Goal: Task Accomplishment & Management: Complete application form

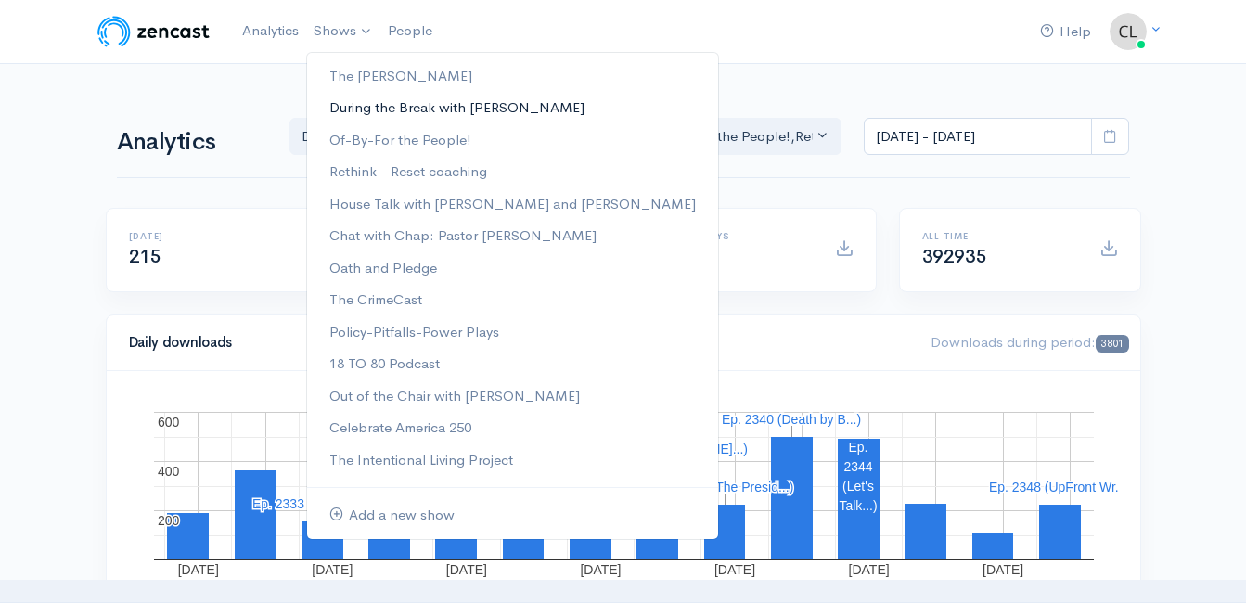
click at [376, 112] on link "During the Break with [PERSON_NAME]" at bounding box center [512, 108] width 411 height 32
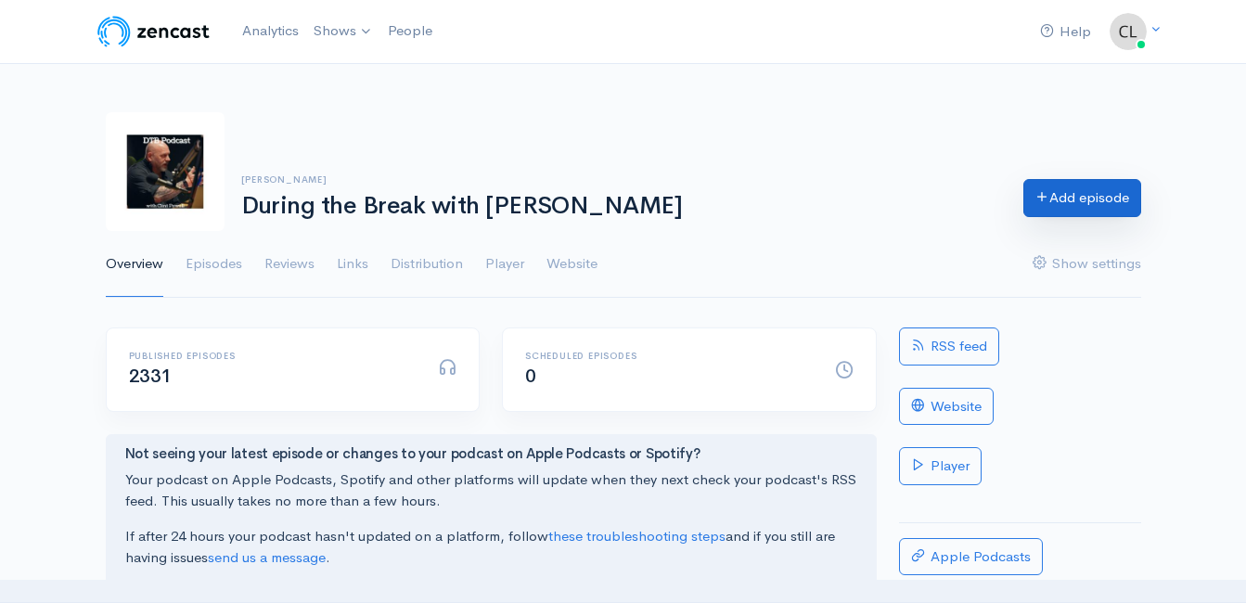
click at [1033, 212] on link "Add episode" at bounding box center [1082, 198] width 118 height 38
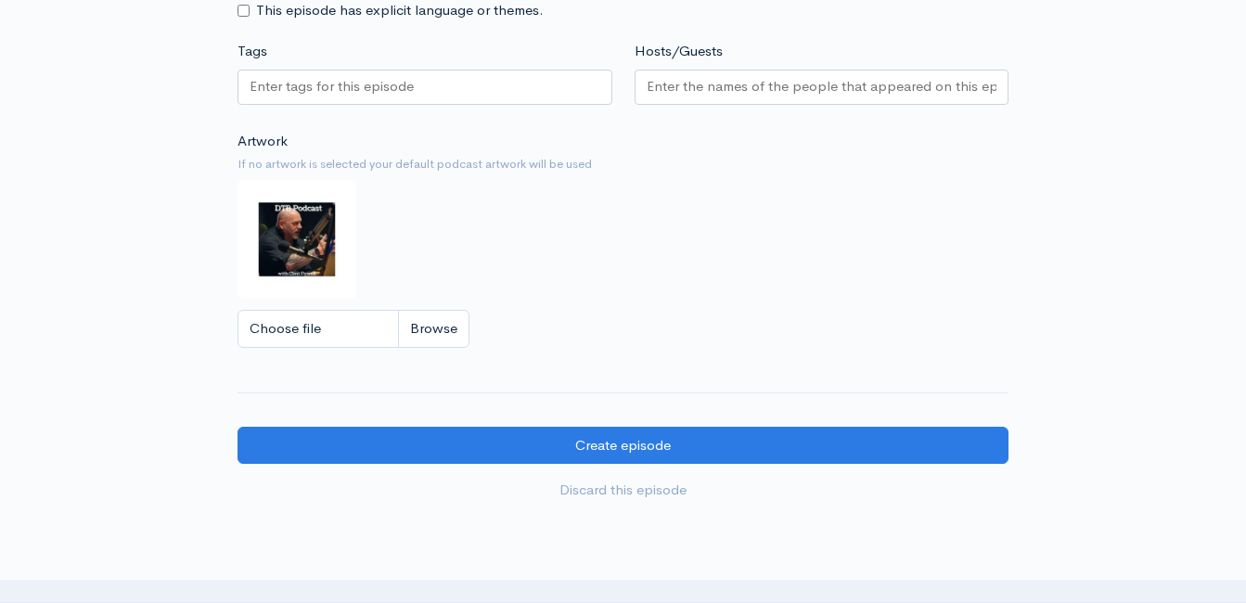
scroll to position [1933, 0]
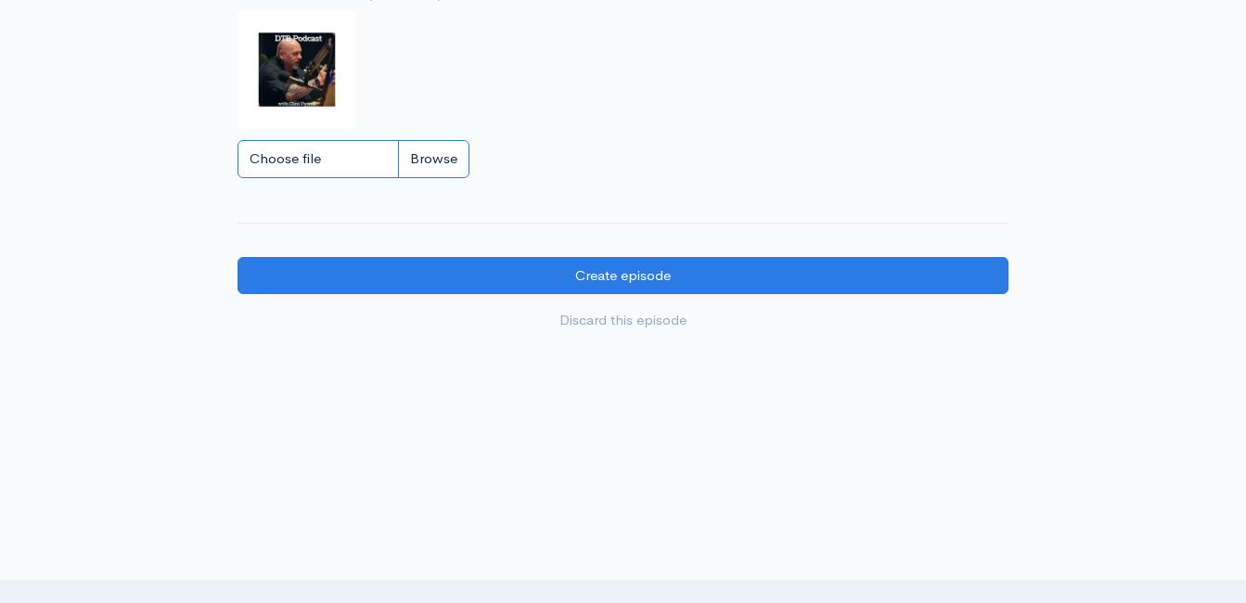
click at [438, 153] on input "Choose file" at bounding box center [354, 159] width 232 height 38
type input "C:\fakepath\obf.jpg"
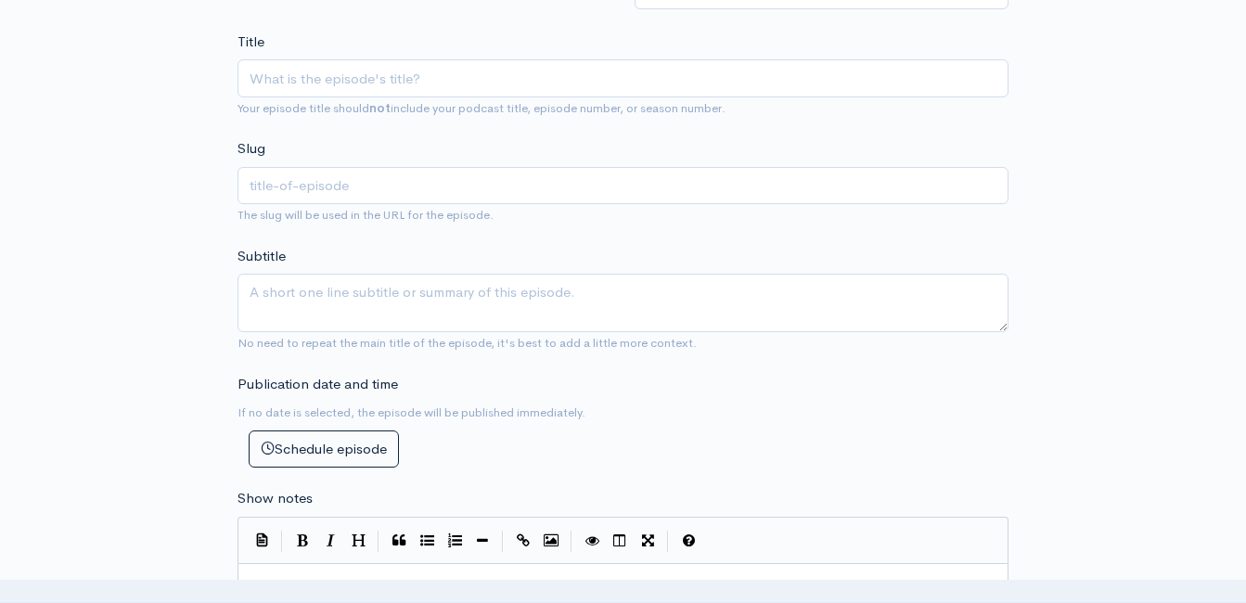
scroll to position [355, 0]
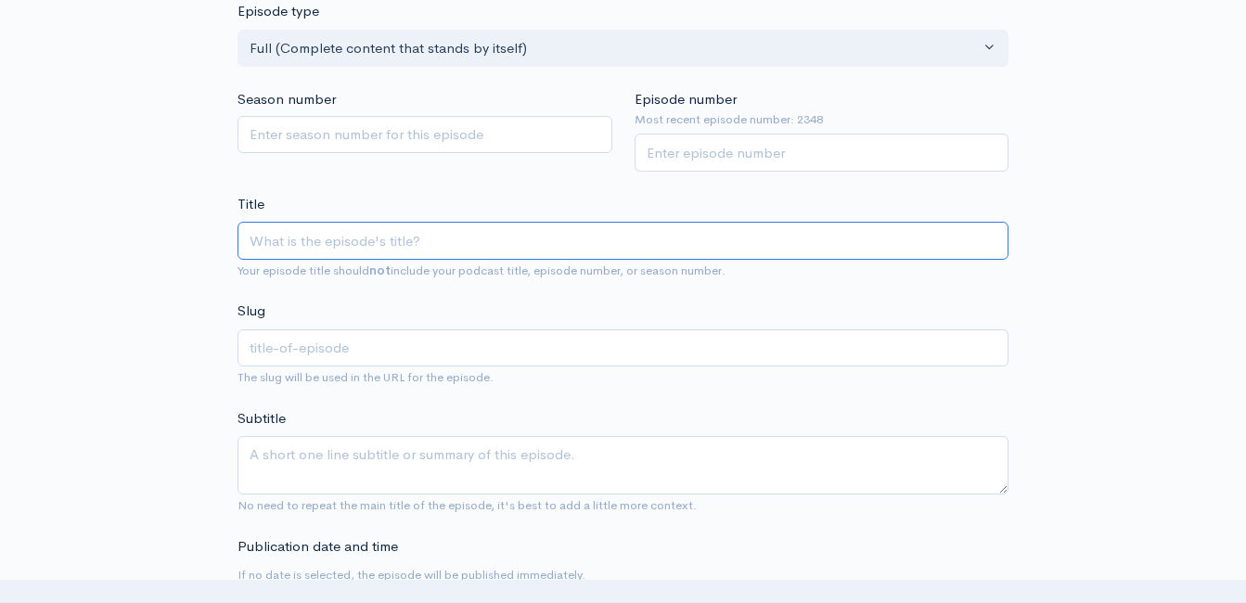
click at [359, 232] on input "Title" at bounding box center [623, 241] width 771 height 38
paste input "Kimmel is Out - Bondi and Hate Speech - Charlie Kirk Misquoted - MORE!"
click at [252, 243] on input "Kimmel is Out - Bondi and Hate Speech - Charlie Kirk Misquoted - MORE!" at bounding box center [623, 241] width 771 height 38
type input "OKimmel is Out - Bondi and Hate Speech - Charlie Kirk Misquoted - MORE!"
type input "okimmel-is-out-bondi-and-hate-speech-charlie-kirk-misquoted-more"
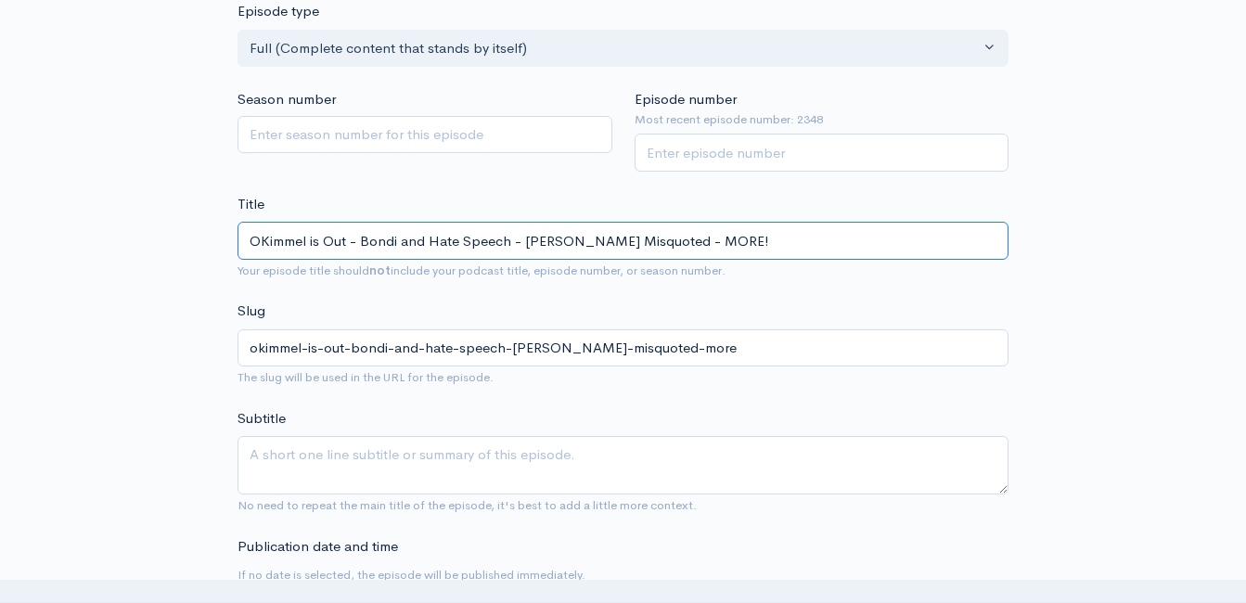
type input "OfKimmel is Out - Bondi and Hate Speech - Charlie Kirk Misquoted - MORE!"
type input "ofkimmel-is-out-bondi-and-hate-speech-charlie-kirk-misquoted-more"
type input "Of0Kimmel is Out - Bondi and Hate Speech - Charlie Kirk Misquoted - MORE!"
type input "of0kimmel-is-out-bondi-and-hate-speech-charlie-kirk-misquoted-more"
type input "Of0BKimmel is Out - Bondi and Hate Speech - Charlie Kirk Misquoted - MORE!"
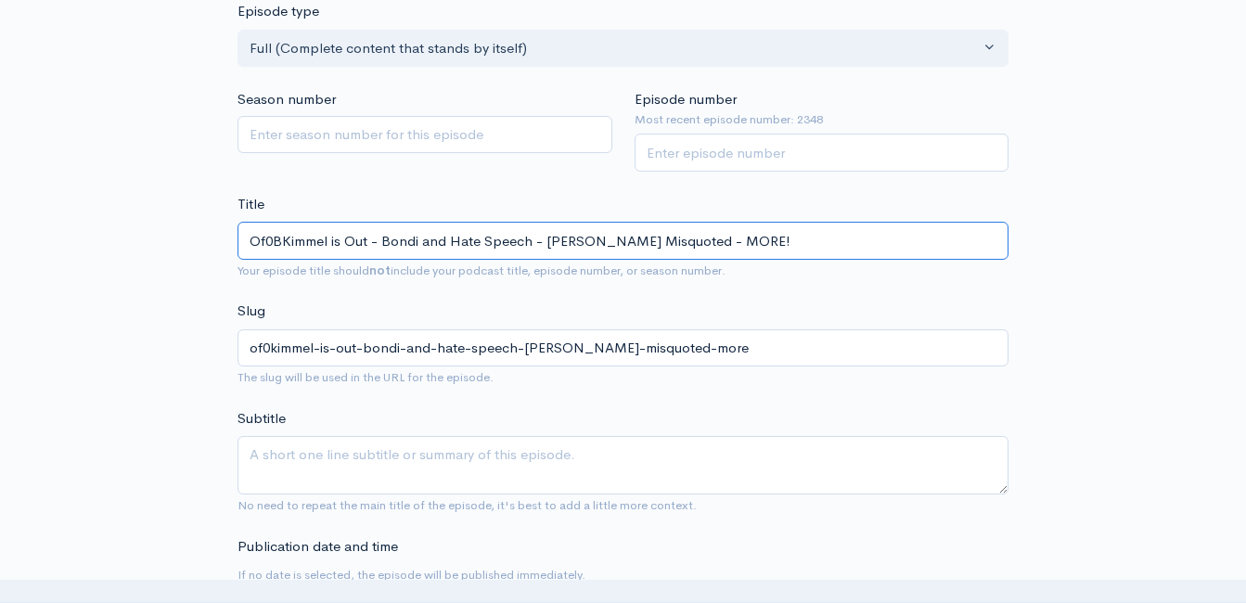
type input "of0bkimmel-is-out-bondi-and-hate-speech-charlie-kirk-misquoted-more"
type input "Of0Kimmel is Out - Bondi and Hate Speech - Charlie Kirk Misquoted - MORE!"
type input "of0kimmel-is-out-bondi-and-hate-speech-charlie-kirk-misquoted-more"
type input "OfKimmel is Out - Bondi and Hate Speech - Charlie Kirk Misquoted - MORE!"
type input "ofkimmel-is-out-bondi-and-hate-speech-charlie-kirk-misquoted-more"
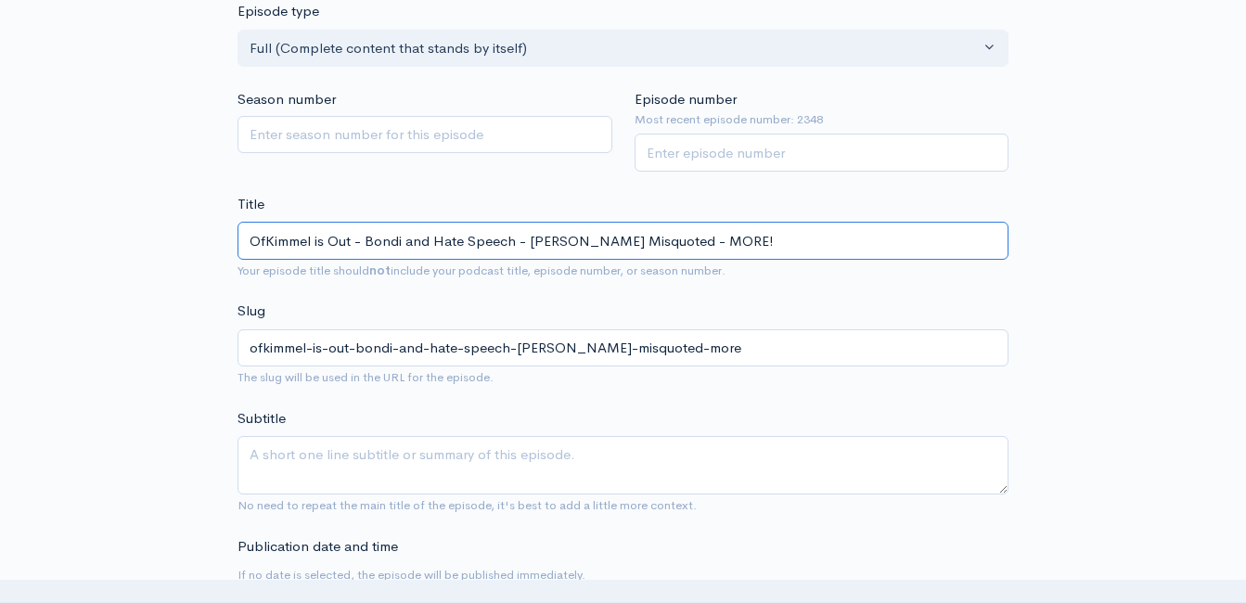
type input "Of-Kimmel is Out - Bondi and Hate Speech - Charlie Kirk Misquoted - MORE!"
type input "of-kimmel-is-out-bondi-and-hate-speech-charlie-kirk-misquoted-more"
type input "Of-BKimmel is Out - Bondi and Hate Speech - Charlie Kirk Misquoted - MORE!"
type input "of-bkimmel-is-out-bondi-and-hate-speech-charlie-kirk-misquoted-more"
type input "Of-ByKimmel is Out - Bondi and Hate Speech - Charlie Kirk Misquoted - MORE!"
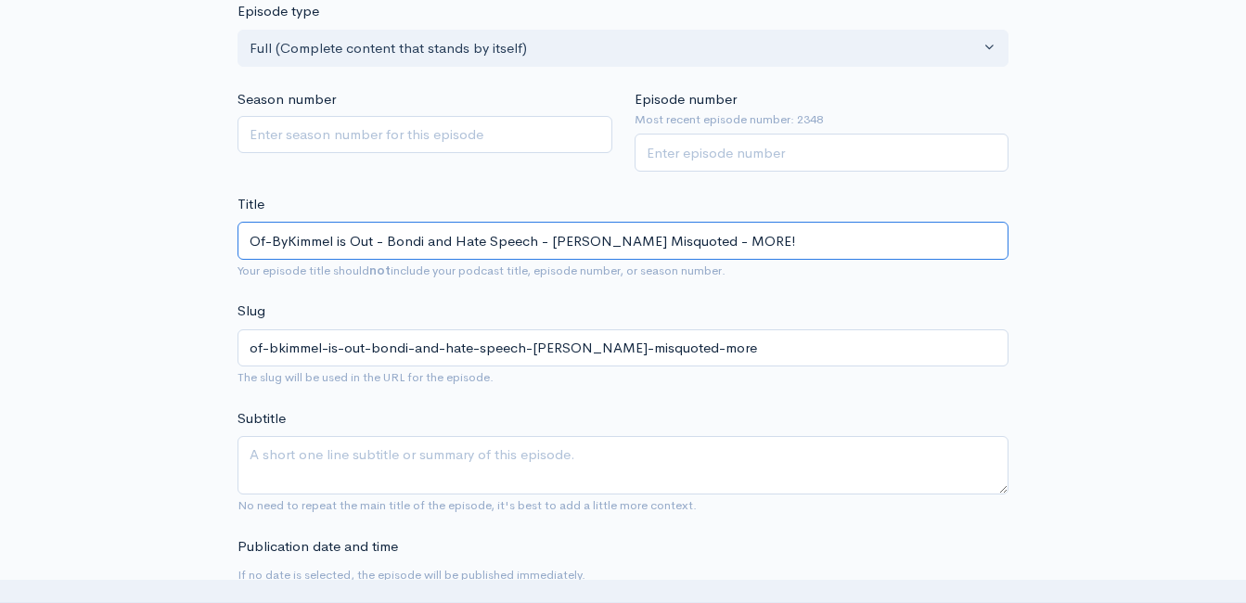
type input "of-bykimmel-is-out-bondi-and-hate-speech-charlie-kirk-misquoted-more"
type input "Of-By-Kimmel is Out - Bondi and Hate Speech - Charlie Kirk Misquoted - MORE!"
type input "of-by-kimmel-is-out-bondi-and-hate-speech-charlie-kirk-misquoted-more"
type input "Of-By-anKimmel is Out - Bondi and Hate Speech - Charlie Kirk Misquoted - MORE!"
type input "of-by-ankimmel-is-out-bondi-and-hate-speech-charlie-kirk-misquoted-more"
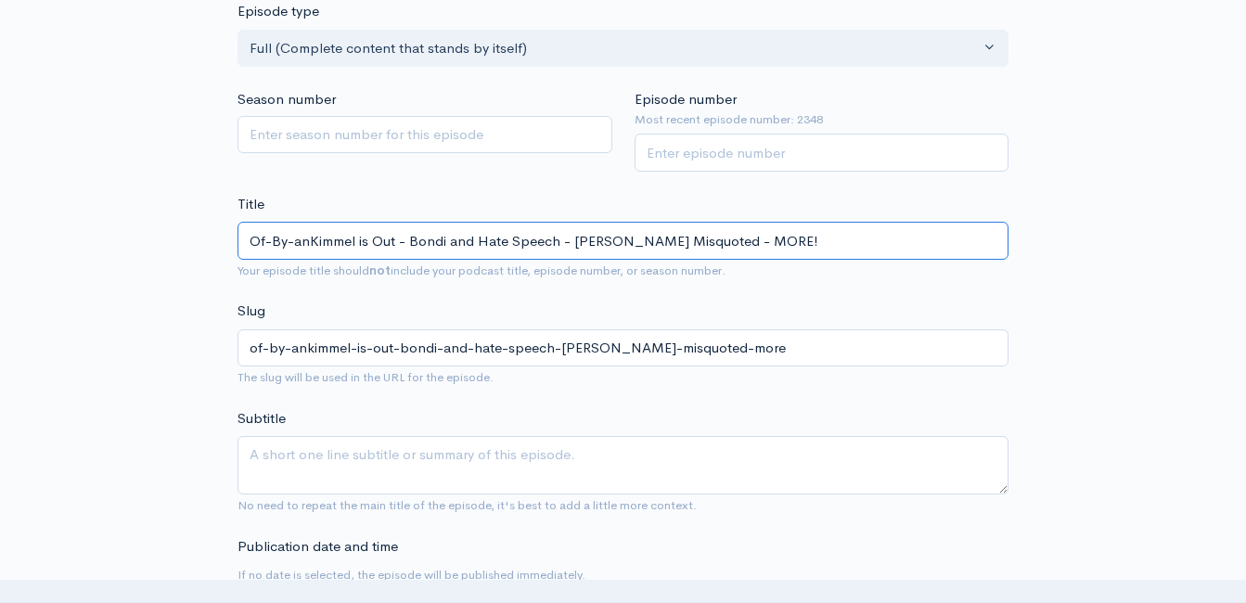
type input "Of-By-andKimmel is Out - Bondi and Hate Speech - Charlie Kirk Misquoted - MORE!"
type input "of-by-andkimmel-is-out-bondi-and-hate-speech-charlie-kirk-misquoted-more"
type input "Of-By-and Kimmel is Out - Bondi and Hate Speech - Charlie Kirk Misquoted - MORE!"
type input "of-by-and-kimmel-is-out-bondi-and-hate-speech-charlie-kirk-misquoted-more"
type input "Of-By-and FKimmel is Out - Bondi and Hate Speech - Charlie Kirk Misquoted - MOR…"
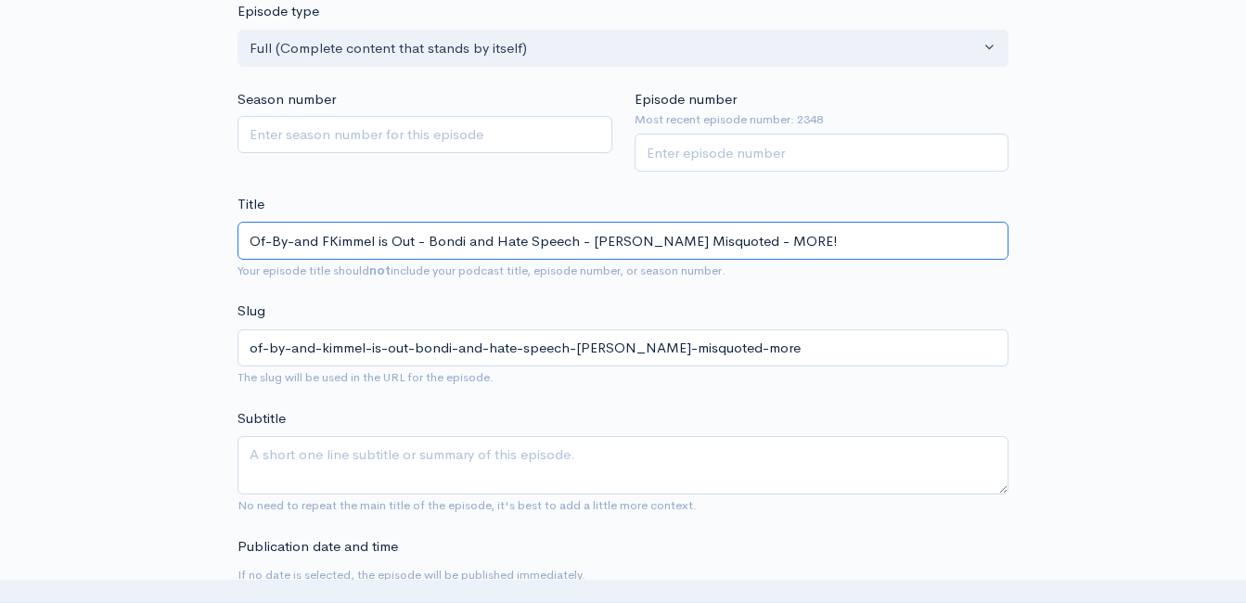
type input "of-by-and-fkimmel-is-out-bondi-and-hate-speech-charlie-kirk-misquoted-more"
type input "Of-By-and FoKimmel is Out - Bondi and Hate Speech - Charlie Kirk Misquoted - MO…"
type input "of-by-and-fokimmel-is-out-bondi-and-hate-speech-charlie-kirk-misquoted-more"
type input "Of-By-and ForKimmel is Out - Bondi and Hate Speech - Charlie Kirk Misquoted - M…"
type input "of-by-and-forkimmel-is-out-bondi-and-hate-speech-charlie-kirk-misquoted-more"
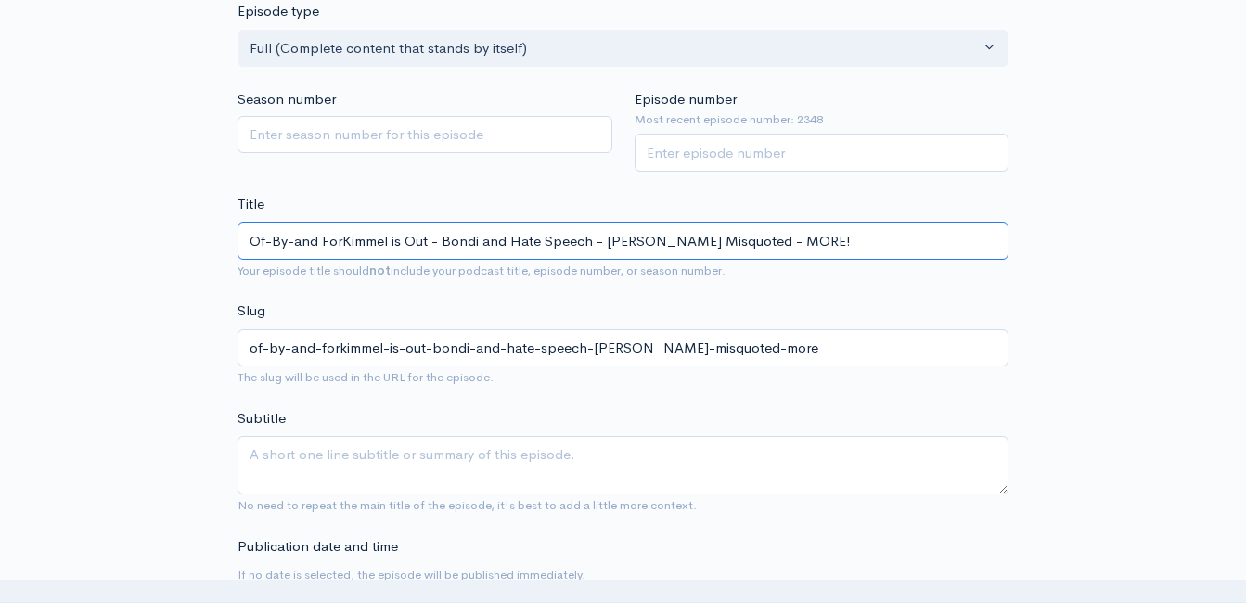
type input "Of-By-and For Kimmel is Out - Bondi and Hate Speech - Charlie Kirk Misquoted - …"
type input "of-by-and-for-kimmel-is-out-bondi-and-hate-speech-charlie-kirk-misquoted-more"
type input "Of-By-and For tKimmel is Out - Bondi and Hate Speech - Charlie Kirk Misquoted -…"
type input "of-by-and-for-tkimmel-is-out-bondi-and-hate-speech-charlie-kirk-misquoted-more"
type input "Of-By-and For theKimmel is Out - Bondi and Hate Speech - Charlie Kirk Misquoted…"
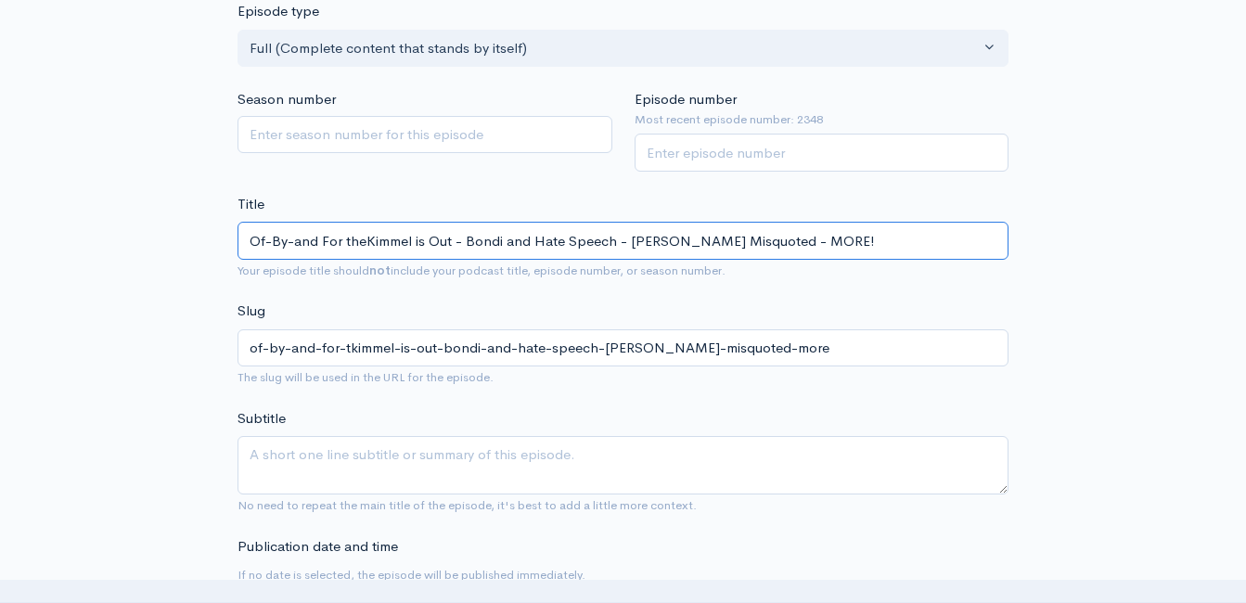
type input "of-by-and-for-thekimmel-is-out-bondi-and-hate-speech-charlie-kirk-misquoted-more"
type input "Of-By-and For the Kimmel is Out - Bondi and Hate Speech - Charlie Kirk Misquote…"
type input "of-by-and-for-the-kimmel-is-out-bondi-and-hate-speech-charlie-kirk-misquoted-mo…"
type input "Of-By-and For the PKimmel is Out - Bondi and Hate Speech - Charlie Kirk Misquot…"
type input "of-by-and-for-the-pkimmel-is-out-bondi-and-hate-speech-charlie-kirk-misquoted-m…"
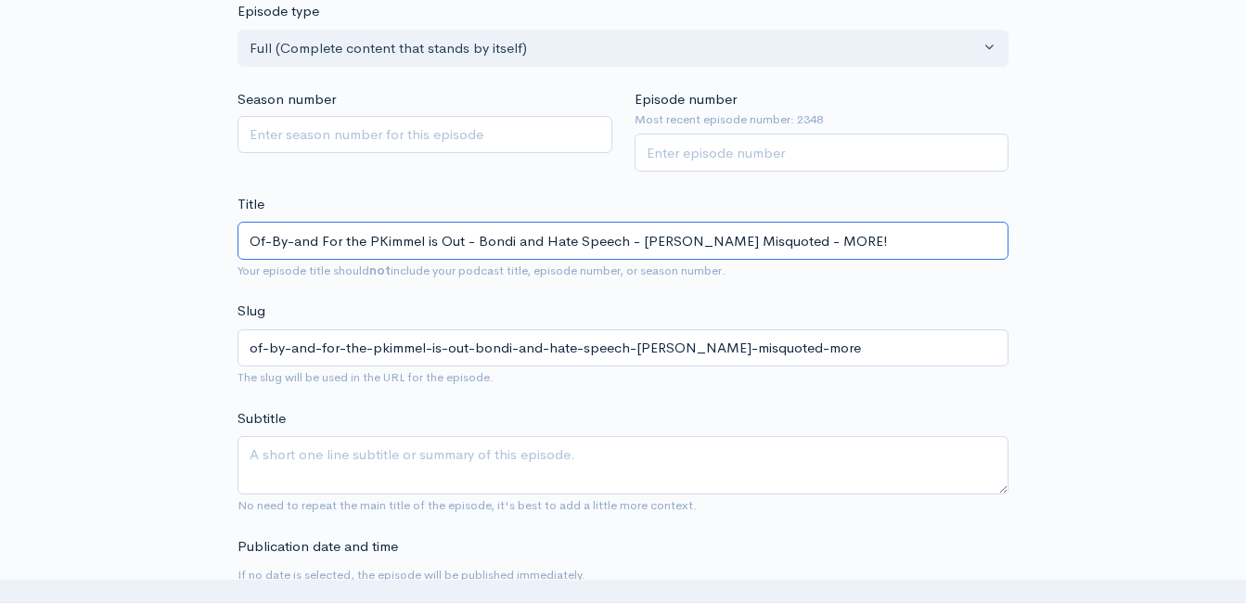
type input "Of-By-and For the PeKimmel is Out - Bondi and Hate Speech - Charlie Kirk Misquo…"
type input "of-by-and-for-the-pekimmel-is-out-bondi-and-hate-speech-charlie-kirk-misquoted-…"
type input "Of-By-and For the PeoKimmel is Out - Bondi and Hate Speech - Charlie Kirk Misqu…"
type input "of-by-and-for-the-peokimmel-is-out-bondi-and-hate-speech-charlie-kirk-misquoted…"
type input "Of-By-and For the PeoplKimmel is Out - Bondi and Hate Speech - Charlie Kirk Mis…"
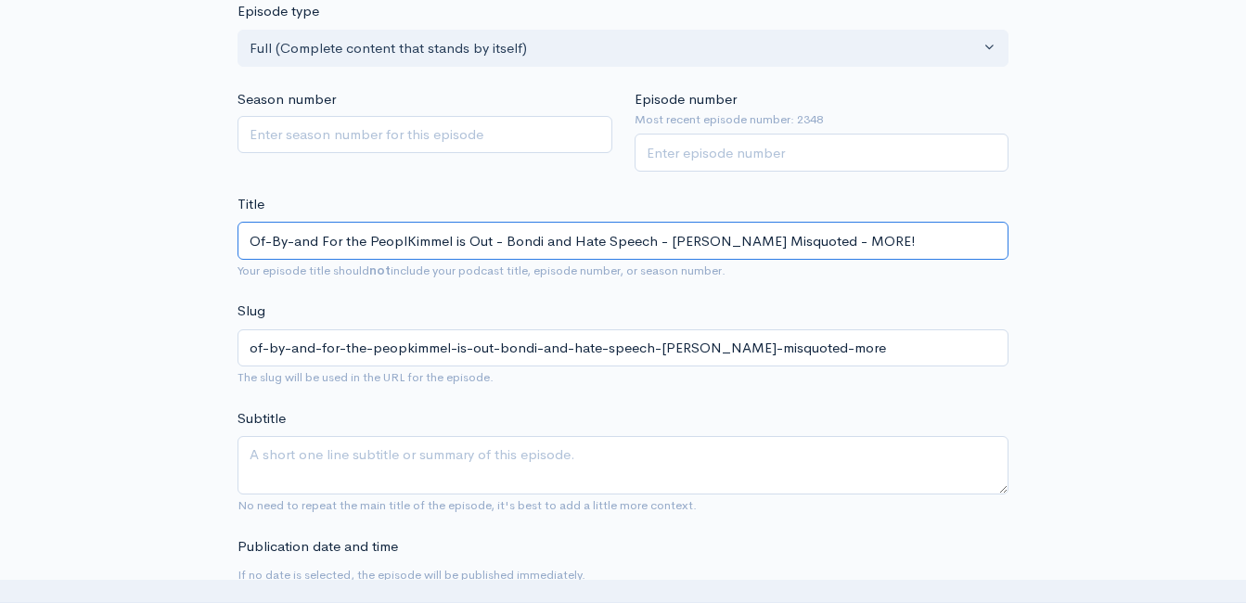
type input "of-by-and-for-the-peoplkimmel-is-out-bondi-and-hate-speech-charlie-kirk-misquot…"
type input "Of-By-and For the PeopleKimmel is Out - Bondi and Hate Speech - Charlie Kirk Mi…"
type input "of-by-and-for-the-peoplekimmel-is-out-bondi-and-hate-speech-charlie-kirk-misquo…"
type input "Of-By-and For the People: Kimmel is Out - Bondi and Hate Speech - Charlie Kirk …"
type input "of-by-and-for-the-people-kimmel-is-out-bondi-and-hate-speech-charlie-kirk-misqu…"
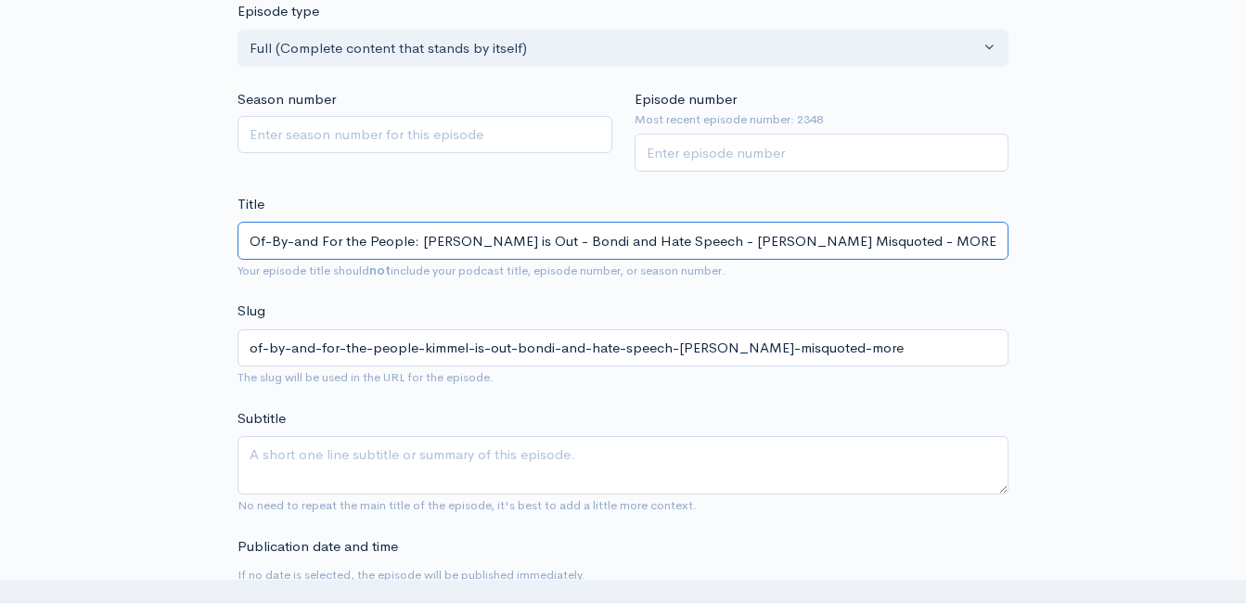
type input "Of-By-and For the People: Kimmel is Out - Bondi and Hate Speech - Charlie Kirk …"
drag, startPoint x: 655, startPoint y: 145, endPoint x: 663, endPoint y: 151, distance: 10.6
click at [657, 145] on input "Episode number" at bounding box center [822, 153] width 375 height 38
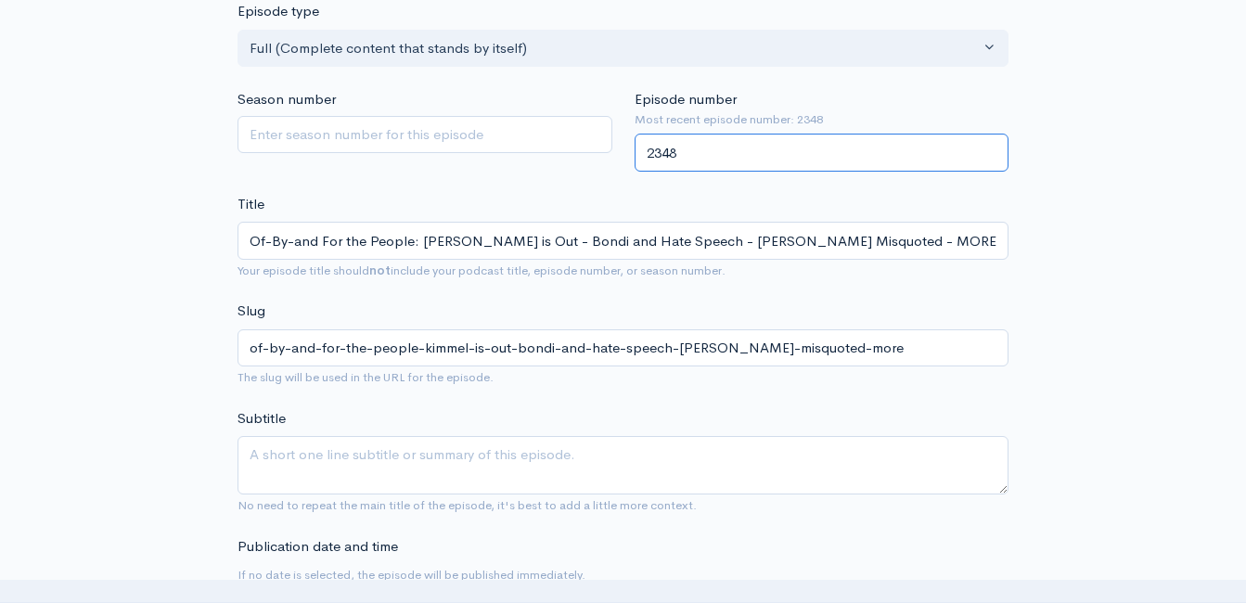
type input "2348"
click at [572, 201] on div "Title Of-By-and For the People: Kimmel is Out - Bondi and Hate Speech - Charlie…" at bounding box center [623, 237] width 771 height 87
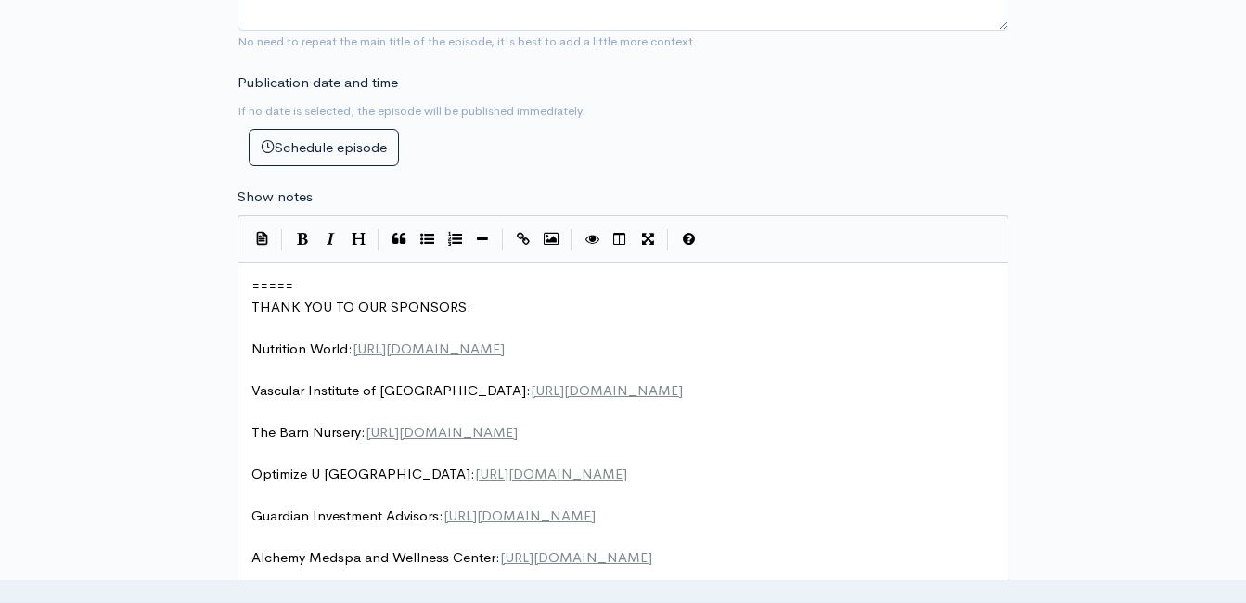
scroll to position [6, 0]
click at [251, 289] on span "=====" at bounding box center [272, 286] width 42 height 18
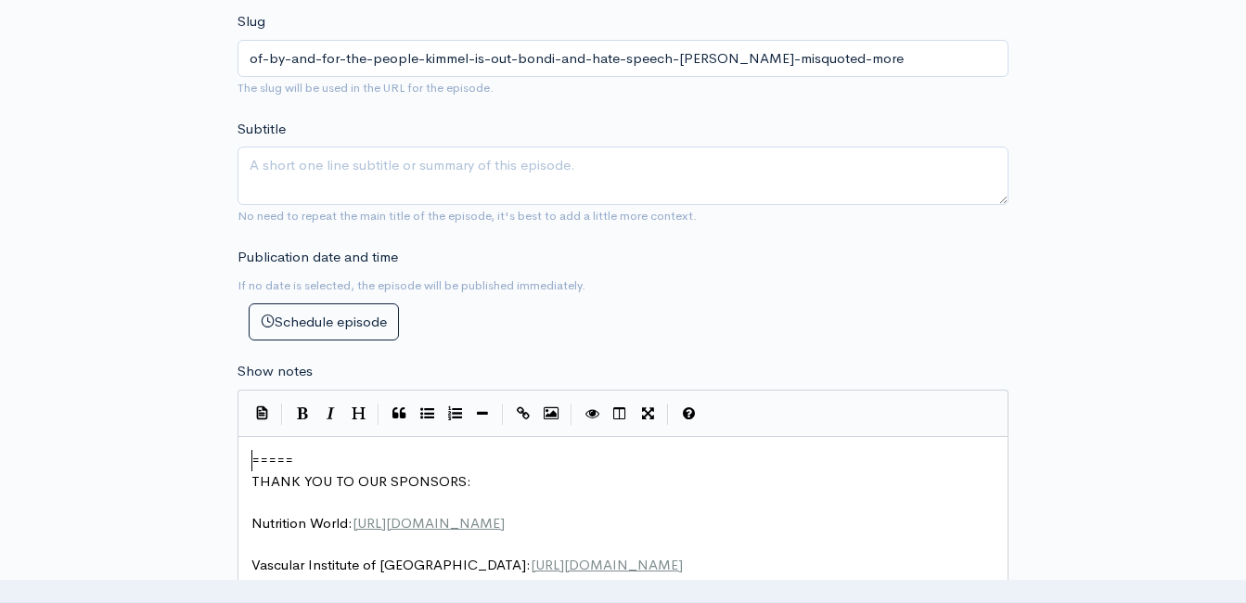
scroll to position [448, 0]
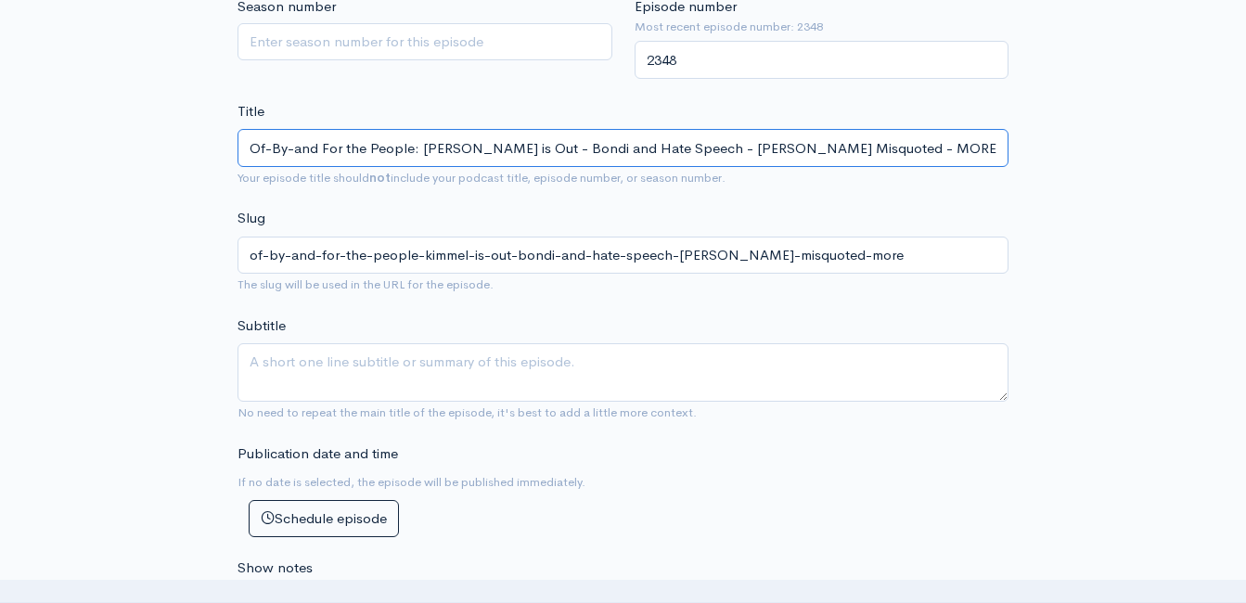
click at [383, 157] on input "Of-By-and For the People: Kimmel is Out - Bondi and Hate Speech - Charlie Kirk …" at bounding box center [623, 148] width 771 height 38
click at [384, 156] on input "Of-By-and For the People: Kimmel is Out - Bondi and Hate Speech - Charlie Kirk …" at bounding box center [623, 148] width 771 height 38
click at [386, 154] on input "Of-By-and For the People: Kimmel is Out - Bondi and Hate Speech - Charlie Kirk …" at bounding box center [623, 148] width 771 height 38
click at [386, 149] on input "Of-By-and For the People: Kimmel is Out - Bondi and Hate Speech - Charlie Kirk …" at bounding box center [623, 148] width 771 height 38
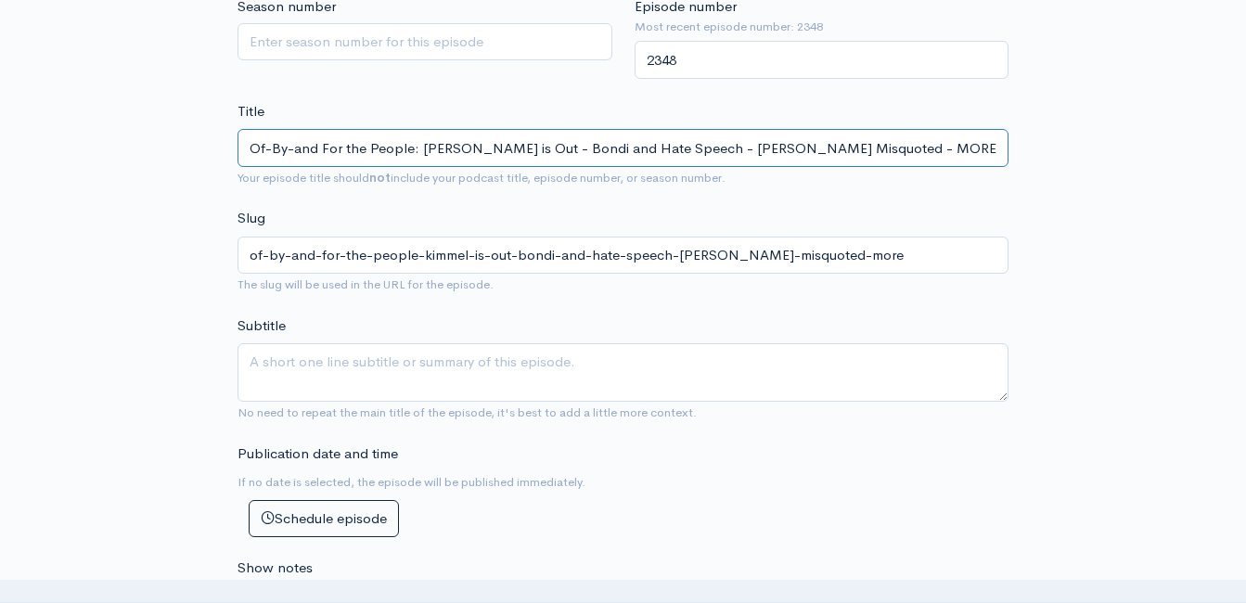
click at [386, 148] on input "Of-By-and For the People: Kimmel is Out - Bondi and Hate Speech - Charlie Kirk …" at bounding box center [623, 148] width 771 height 38
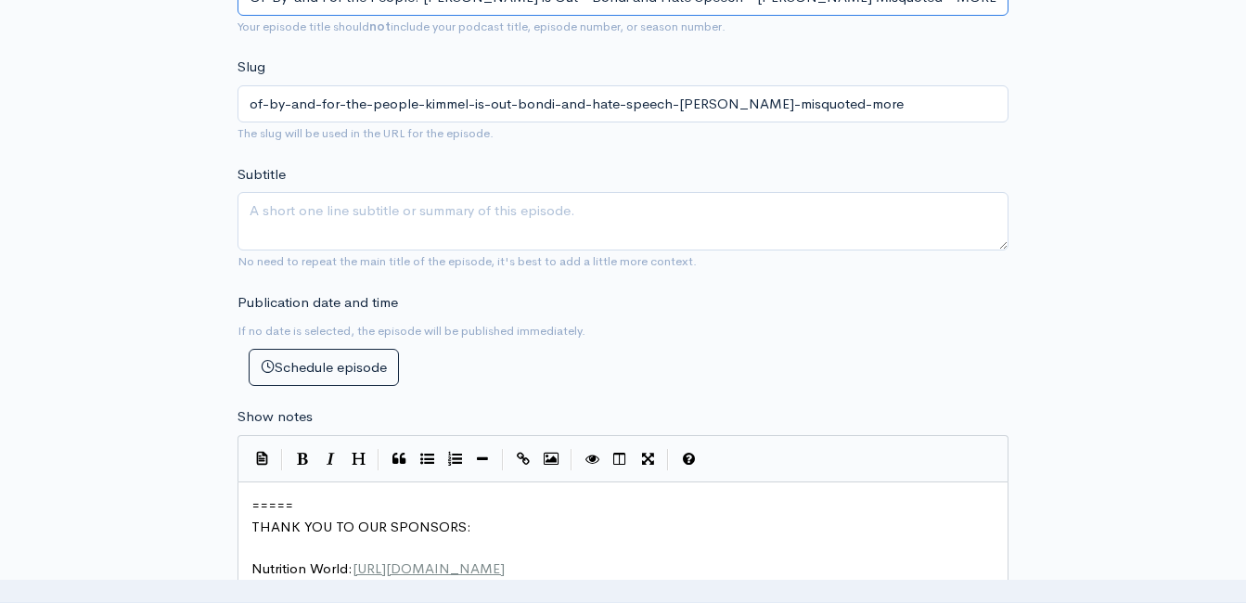
scroll to position [819, 0]
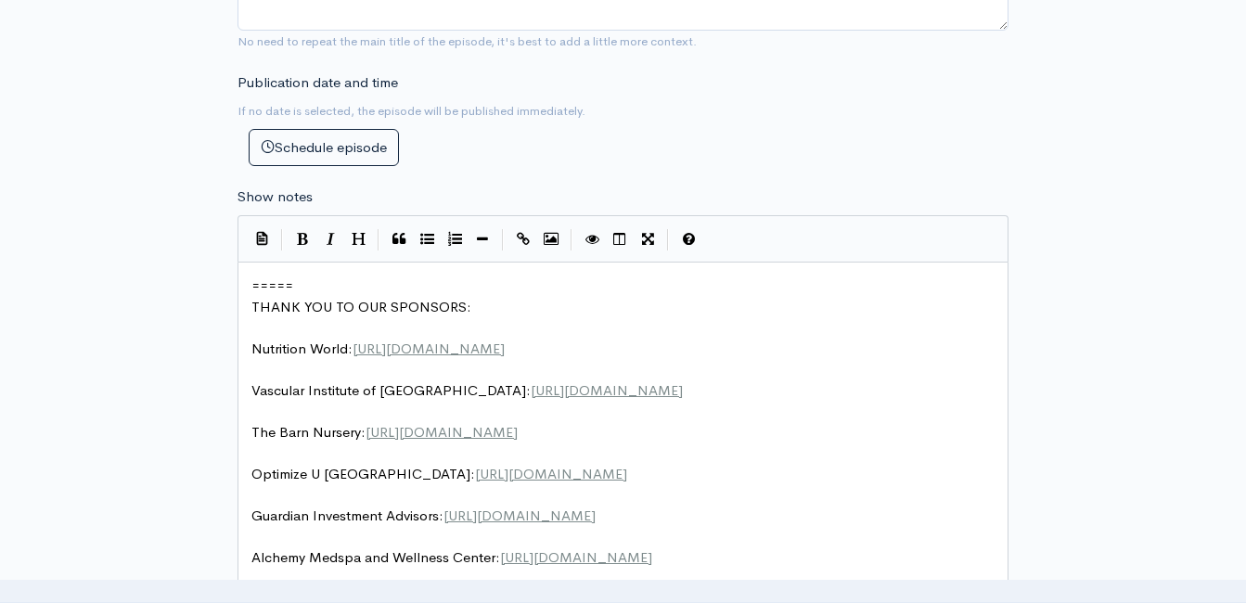
click at [250, 282] on pre "=====" at bounding box center [630, 286] width 765 height 21
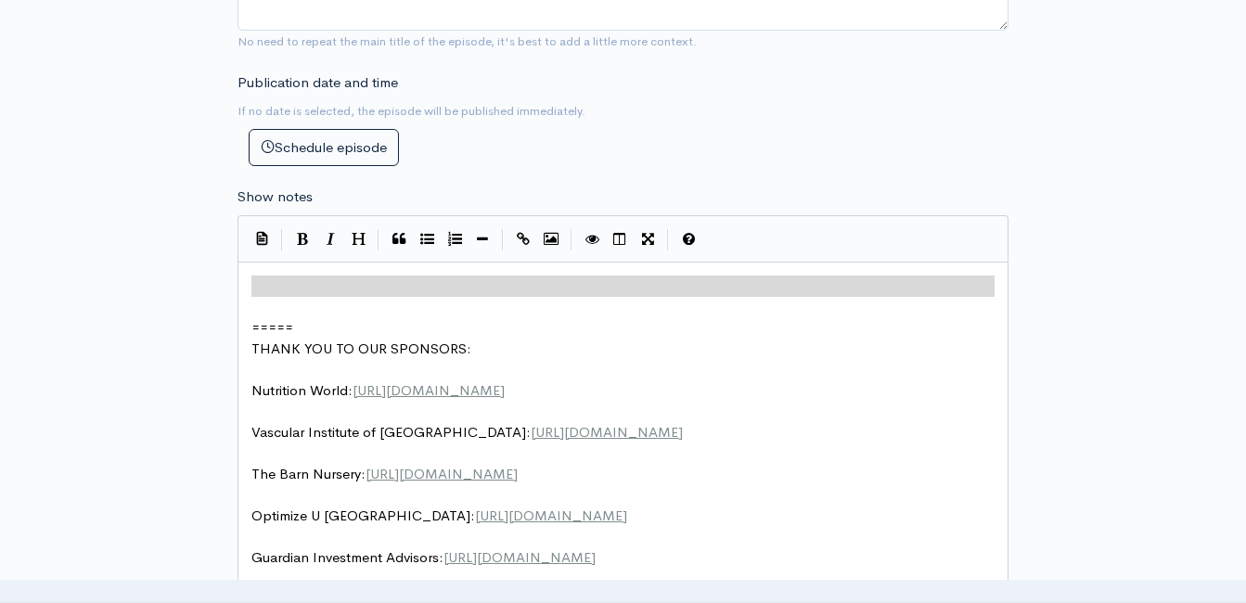
type textarea "​"
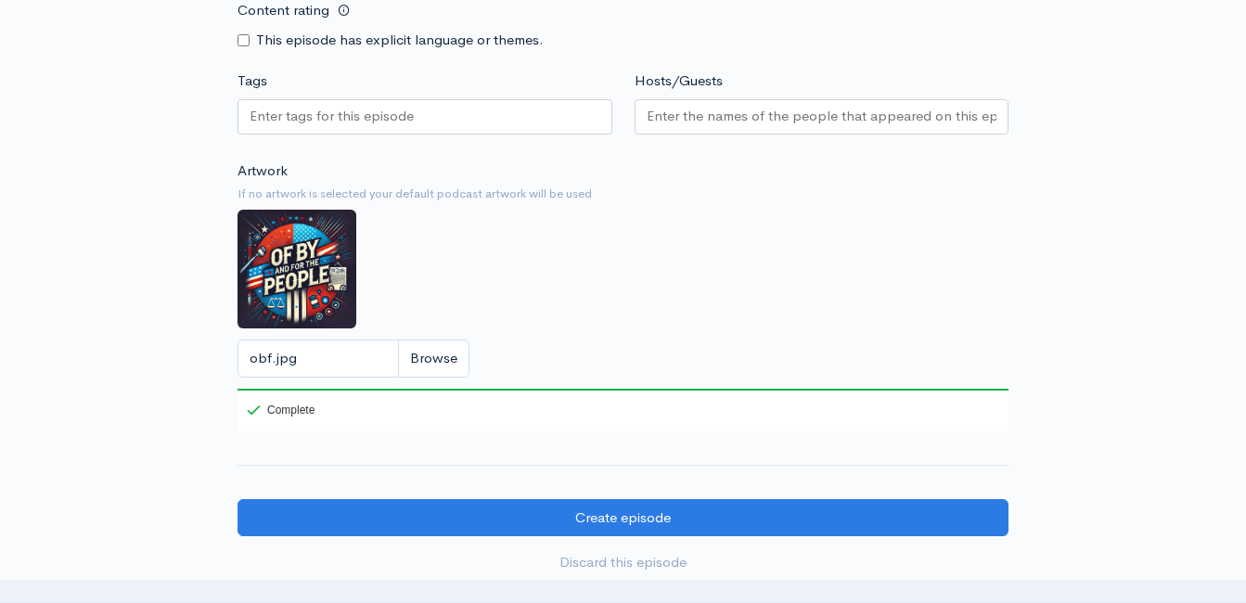
scroll to position [1840, 0]
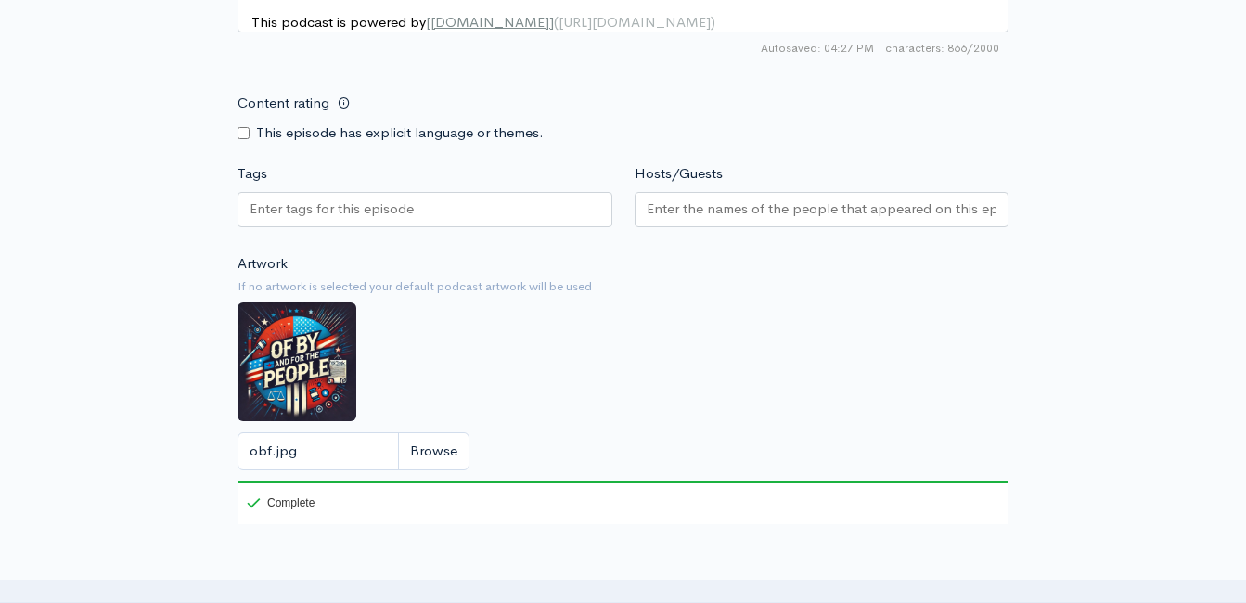
click at [244, 127] on input "Content rating" at bounding box center [244, 133] width 12 height 12
checkbox input "true"
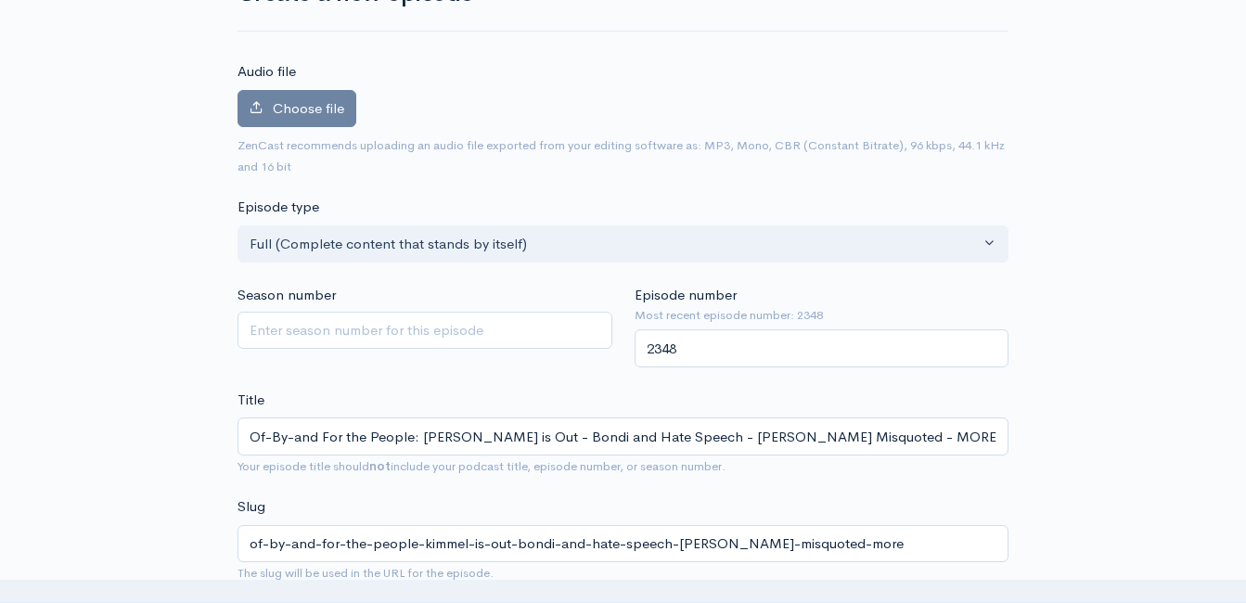
scroll to position [77, 0]
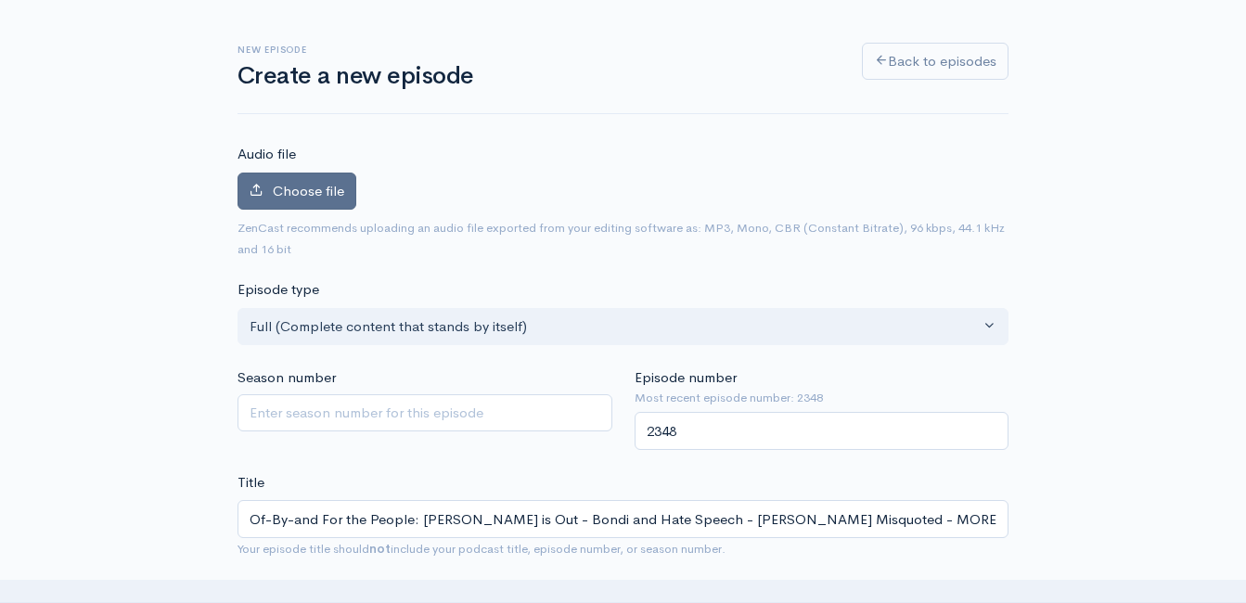
click at [316, 189] on span "Choose file" at bounding box center [308, 191] width 71 height 18
click at [0, 0] on input "Choose file" at bounding box center [0, 0] width 0 height 0
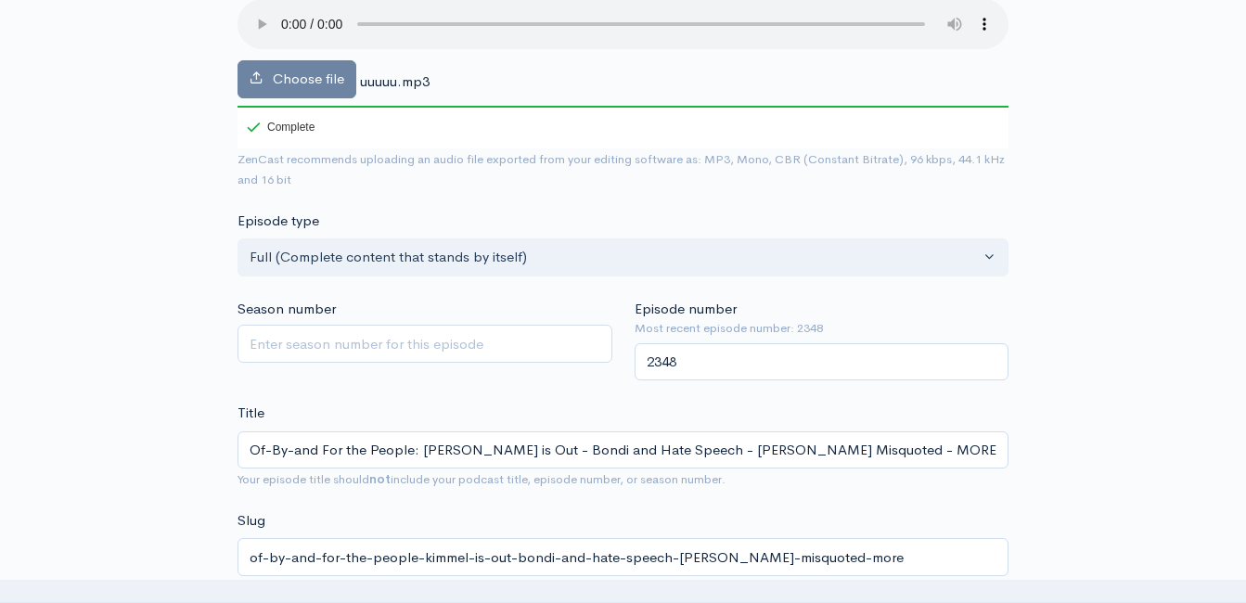
scroll to position [263, 0]
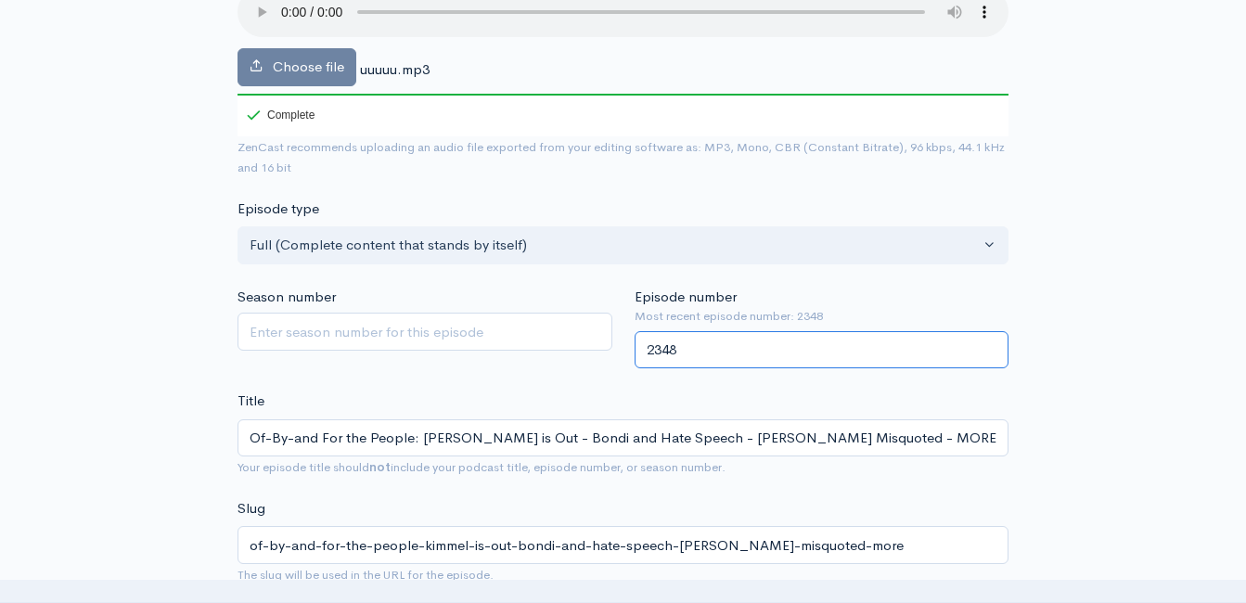
click at [767, 351] on input "2348" at bounding box center [822, 350] width 375 height 38
type input "2349"
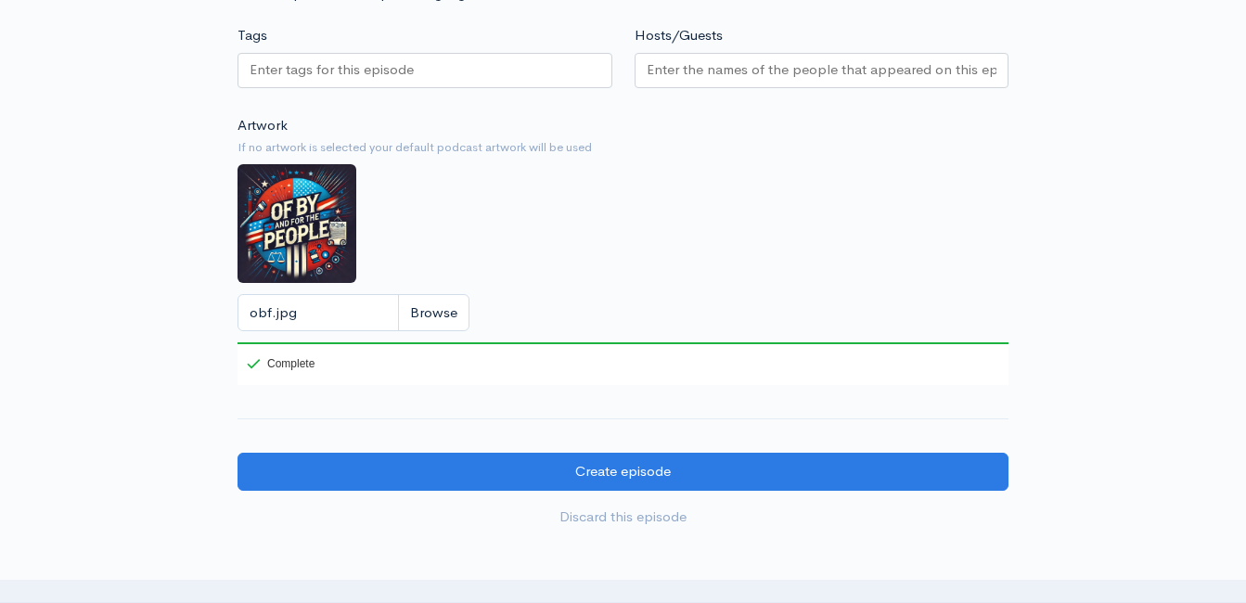
scroll to position [2118, 0]
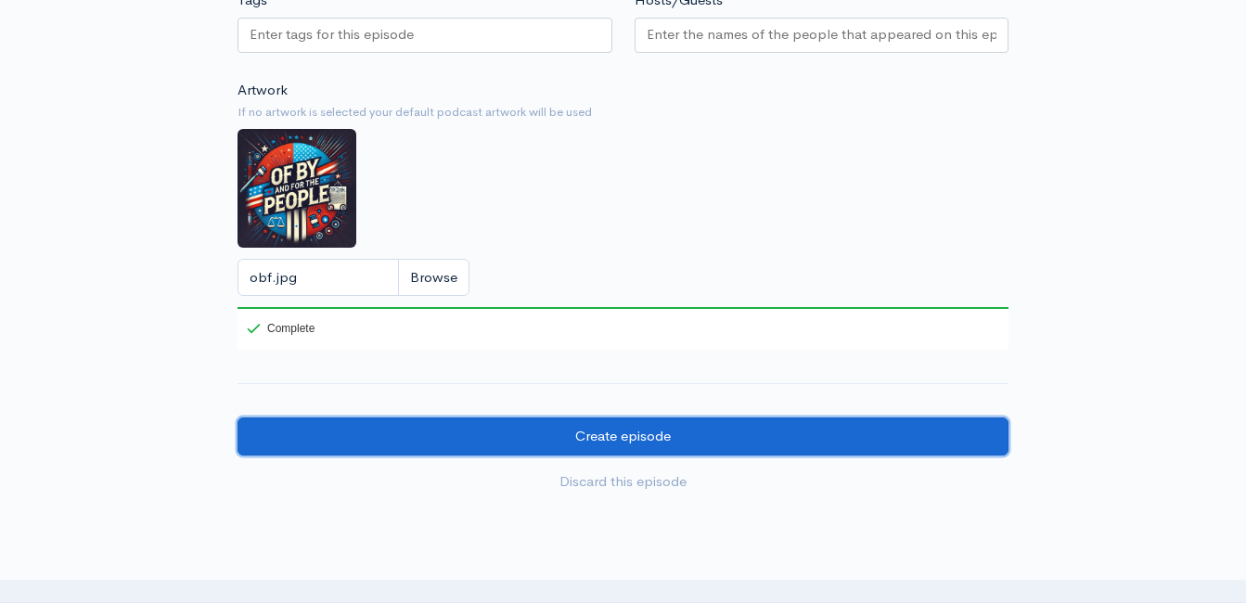
click at [457, 418] on input "Create episode" at bounding box center [623, 437] width 771 height 38
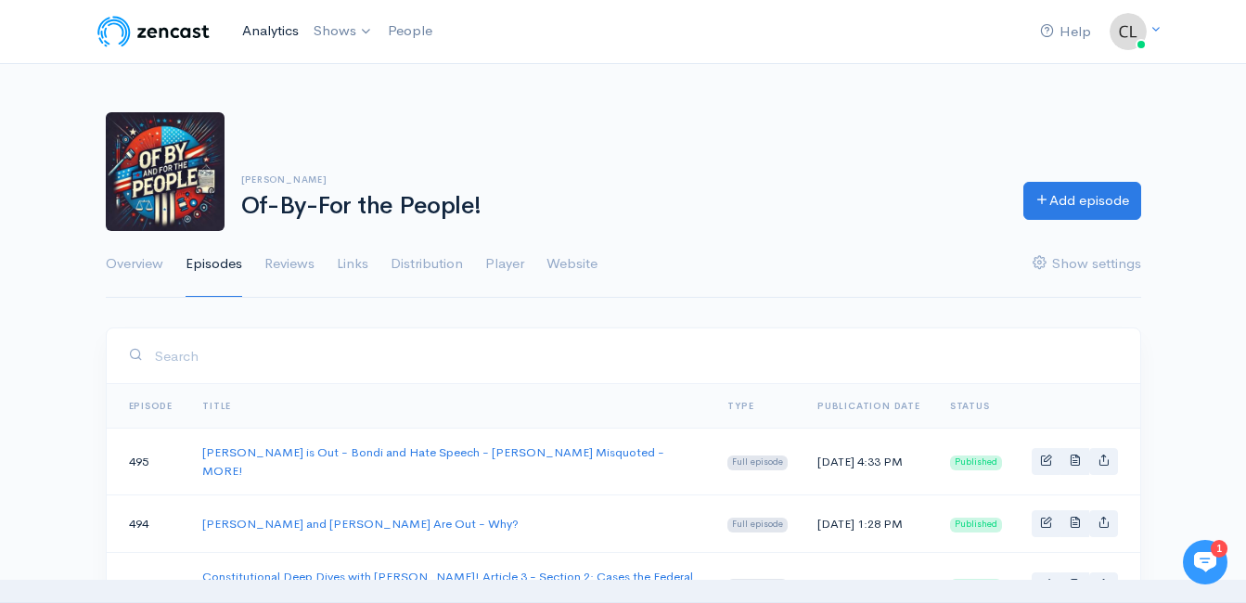
click at [286, 25] on link "Analytics" at bounding box center [270, 31] width 71 height 40
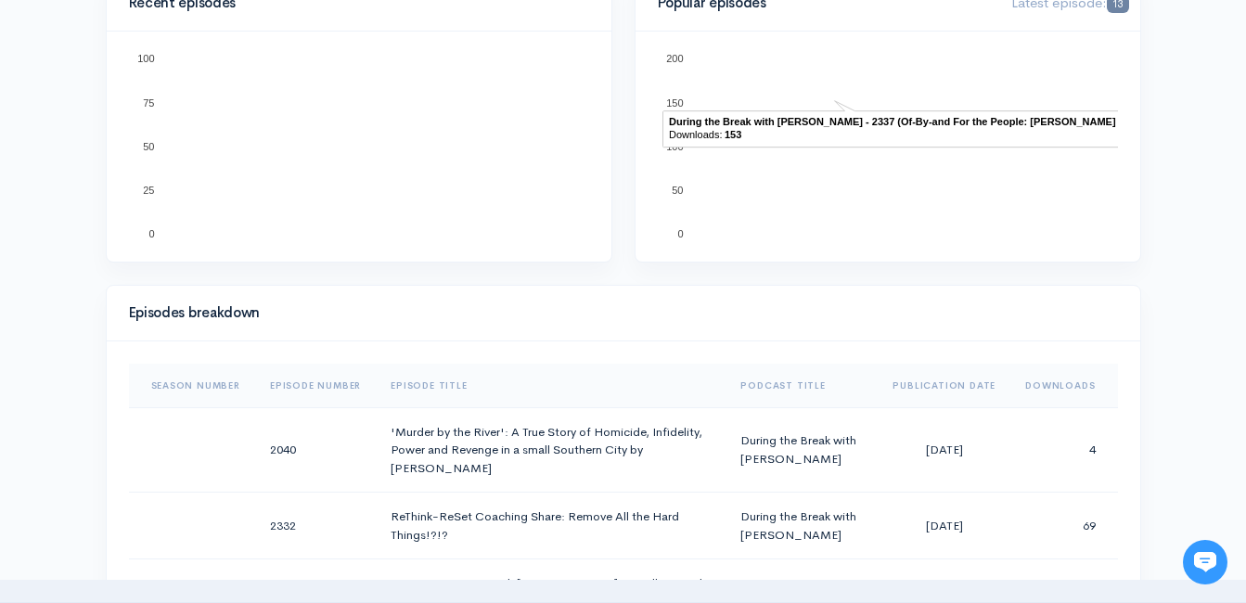
scroll to position [440, 0]
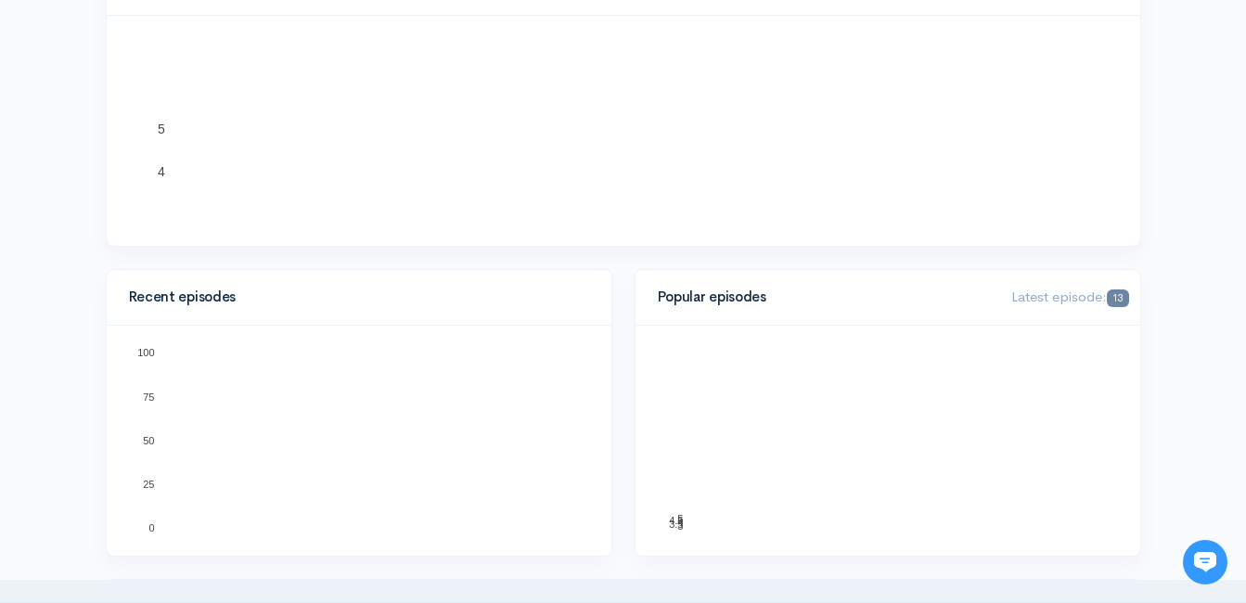
scroll to position [371, 0]
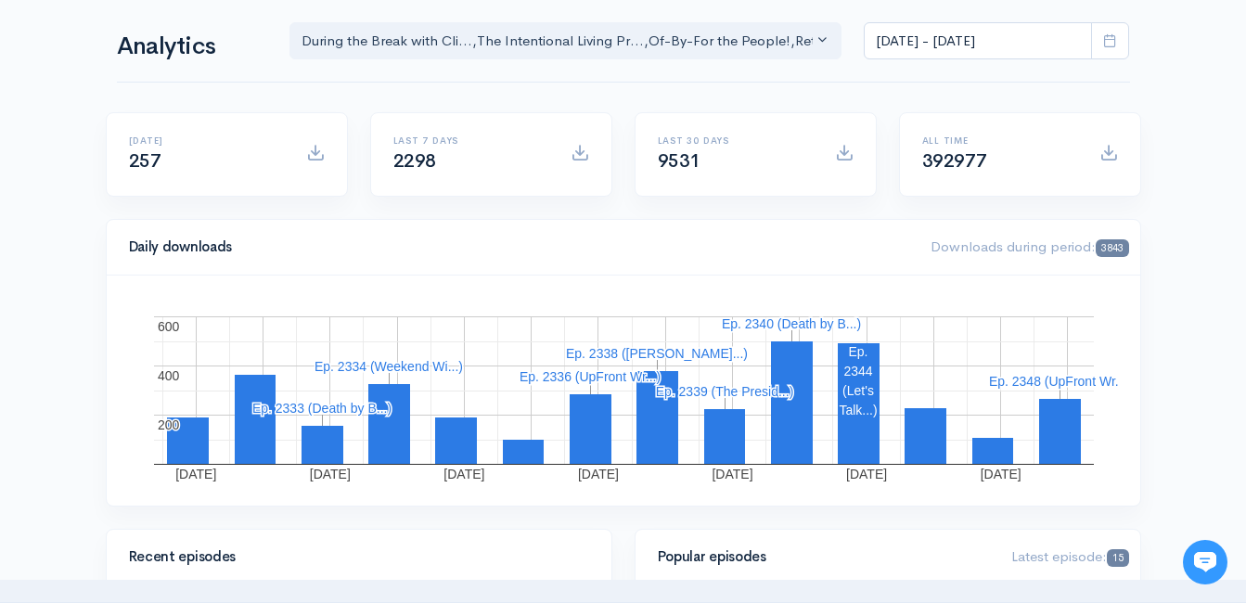
scroll to position [93, 0]
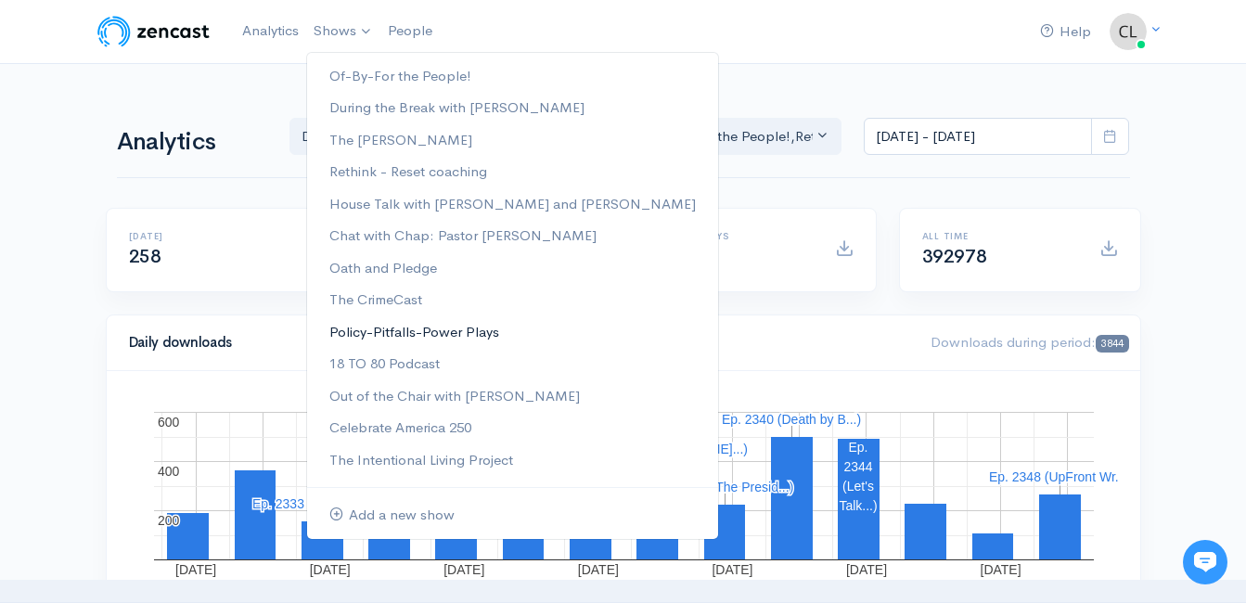
click at [354, 332] on link "Policy-Pitfalls-Power Plays" at bounding box center [512, 332] width 411 height 32
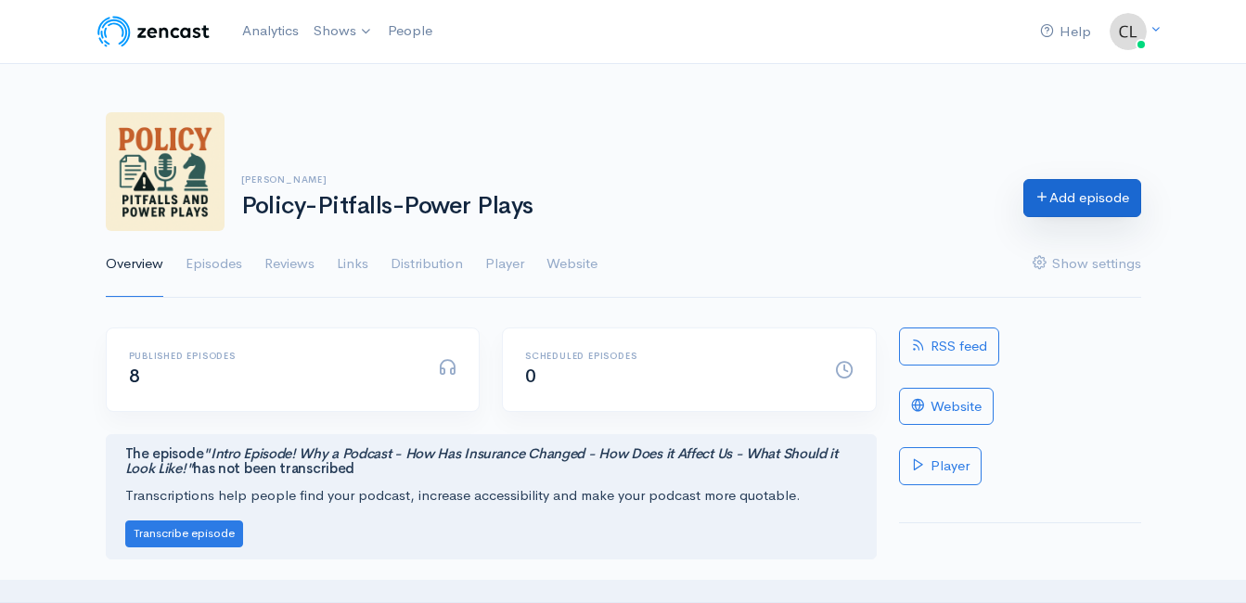
click at [1037, 204] on link "Add episode" at bounding box center [1082, 198] width 118 height 38
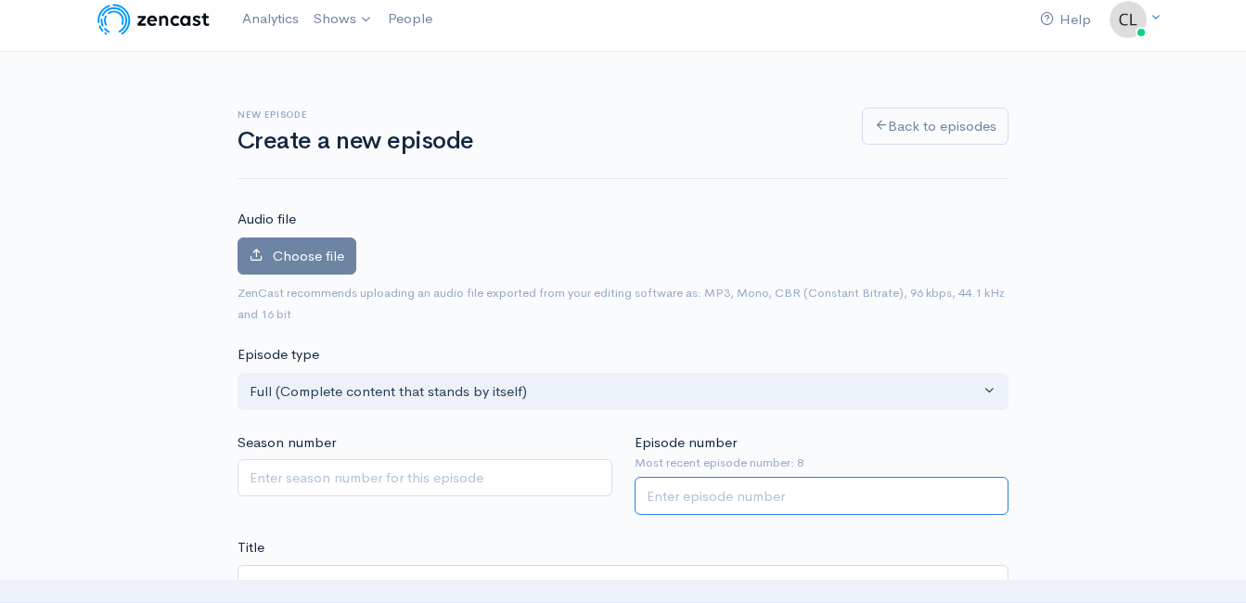
click at [735, 499] on input "Episode number" at bounding box center [822, 496] width 375 height 38
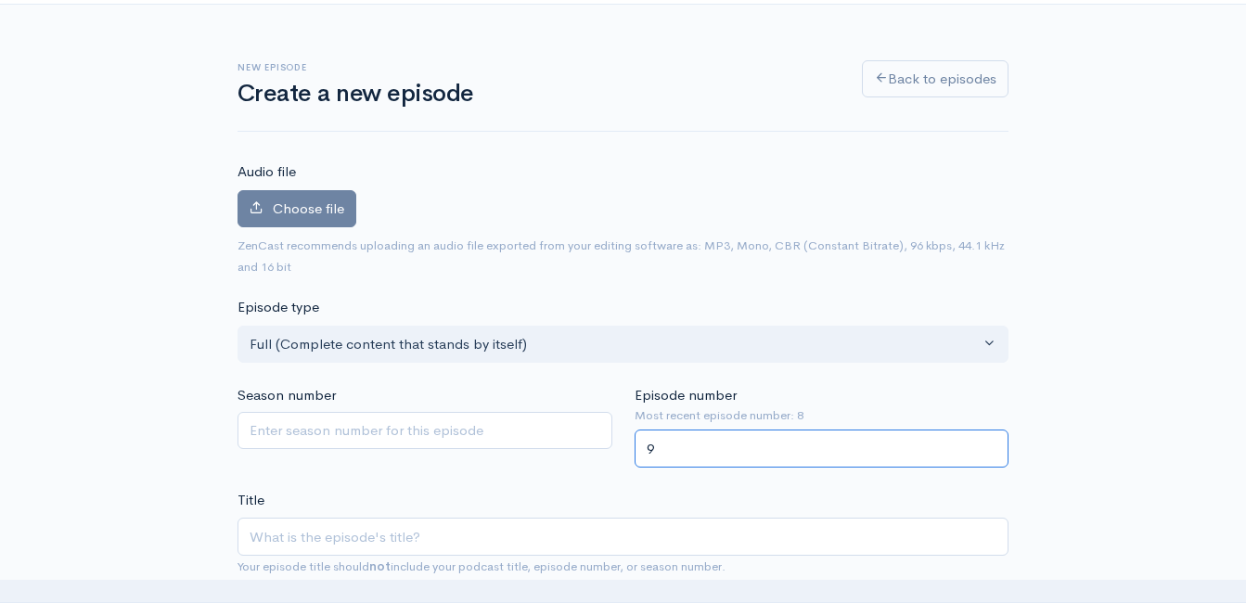
scroll to position [105, 0]
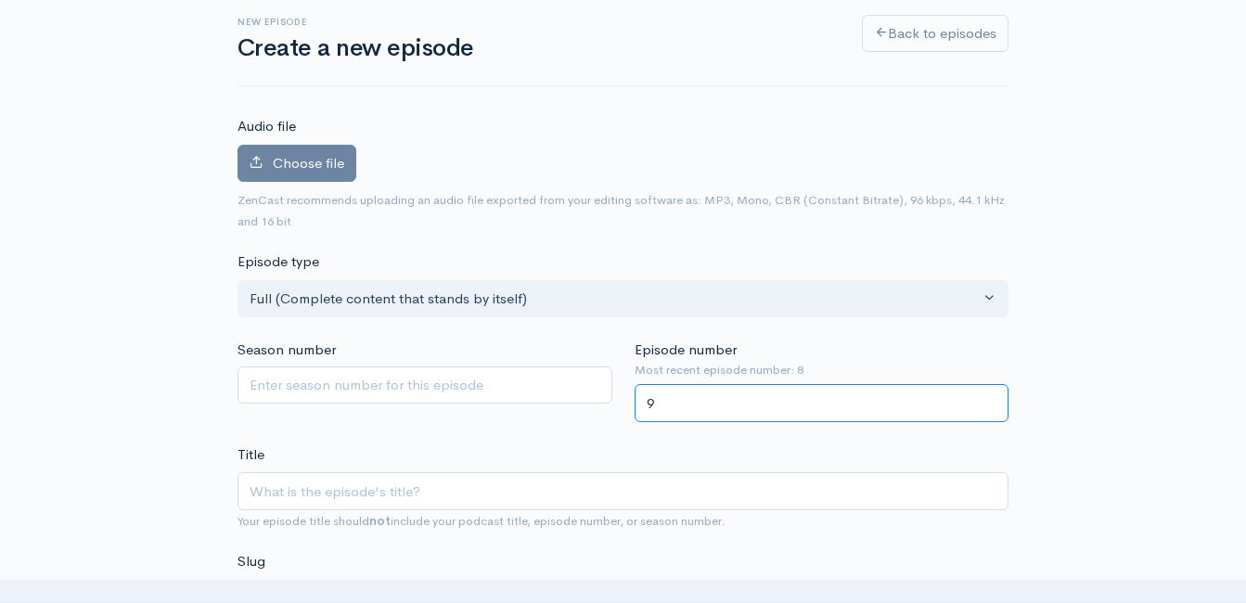
type input "9"
click at [591, 503] on input "Title" at bounding box center [623, 491] width 771 height 38
type input "E"
type input "e"
type input "Er"
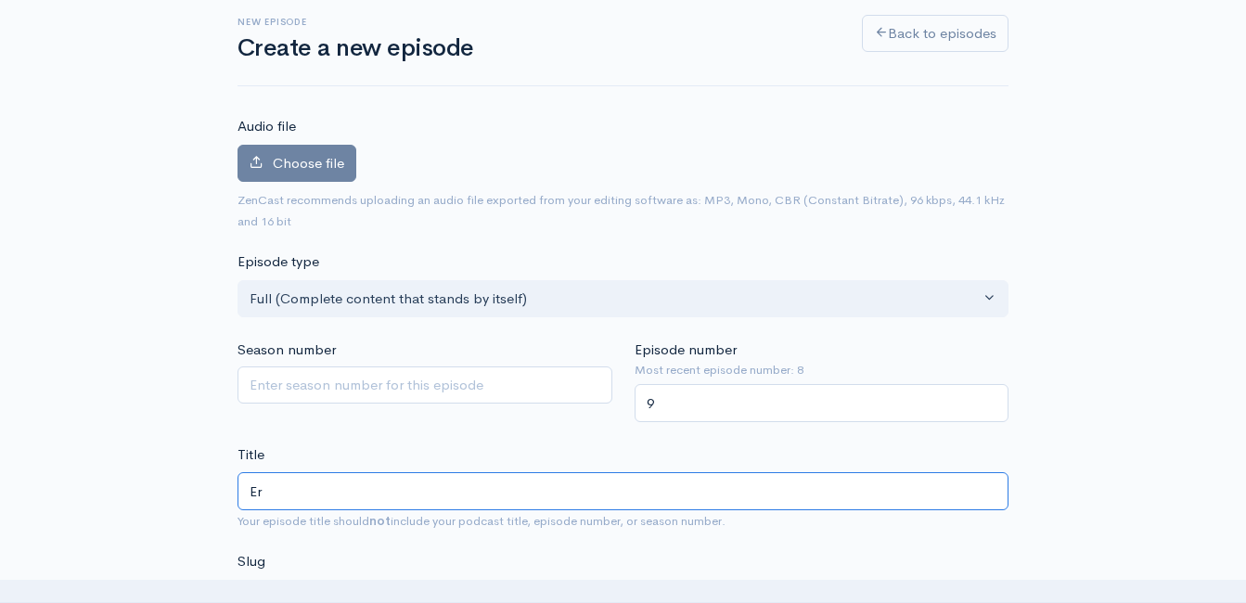
type input "er"
type input "Eri"
type input "eri"
type input "Eric"
type input "eric"
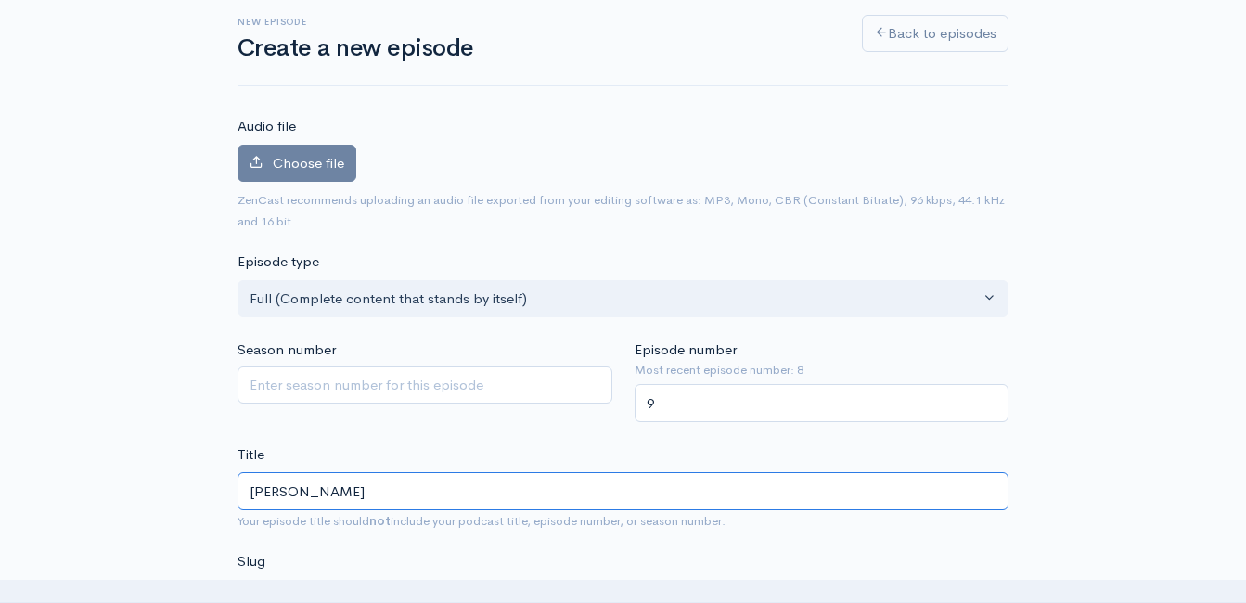
type input "Eric B"
type input "eric-b"
type input "Eric Buc"
type input "eric-buc"
type input "Eric Buch"
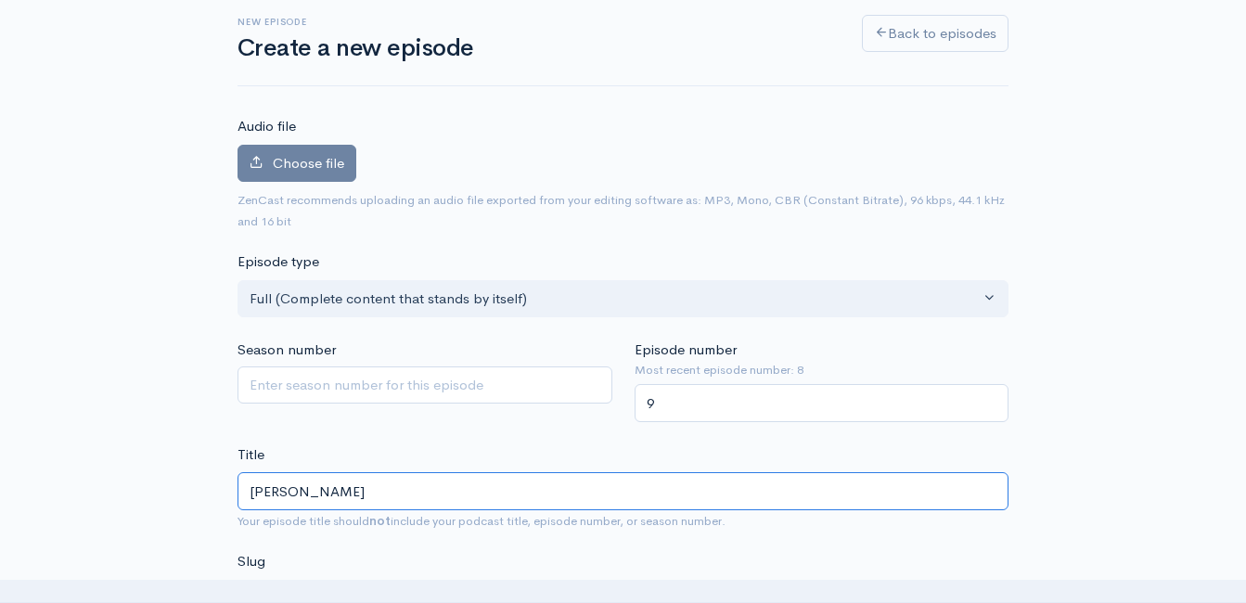
type input "eric-buch"
type input "Eric Bucha"
type input "eric-bucha"
type input "Eric Buchan"
type input "eric-buchan"
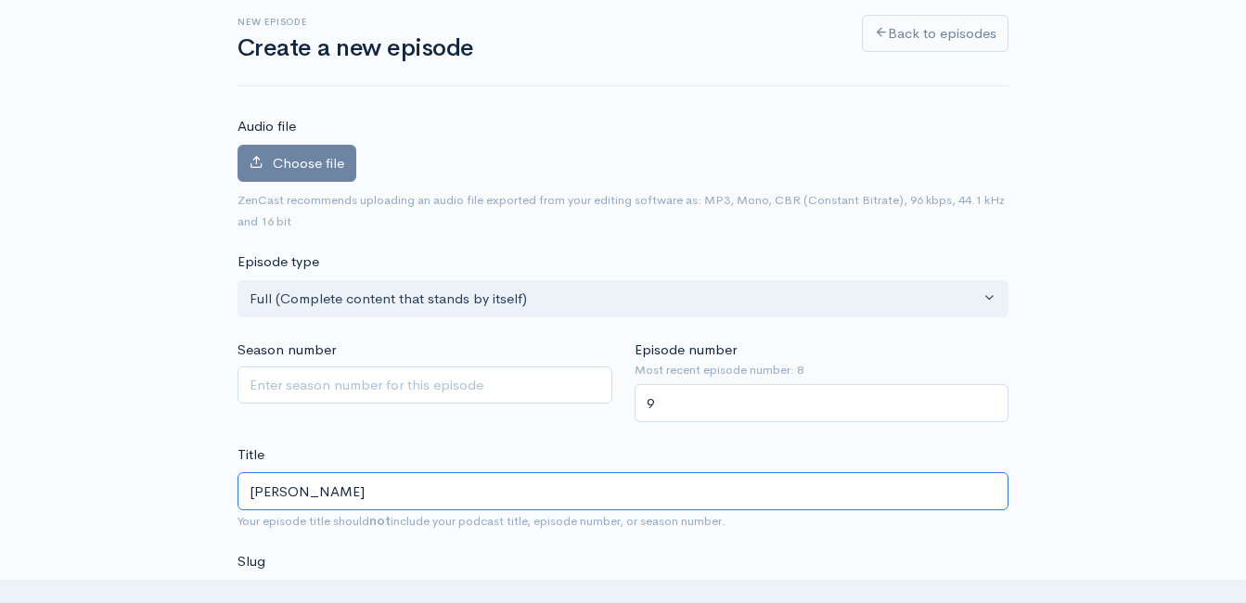
type input "Eric Buchana"
type input "eric-buchana"
type input "Eric Buchanan"
type input "eric-buchanan"
type input "Eric Buchanan - W"
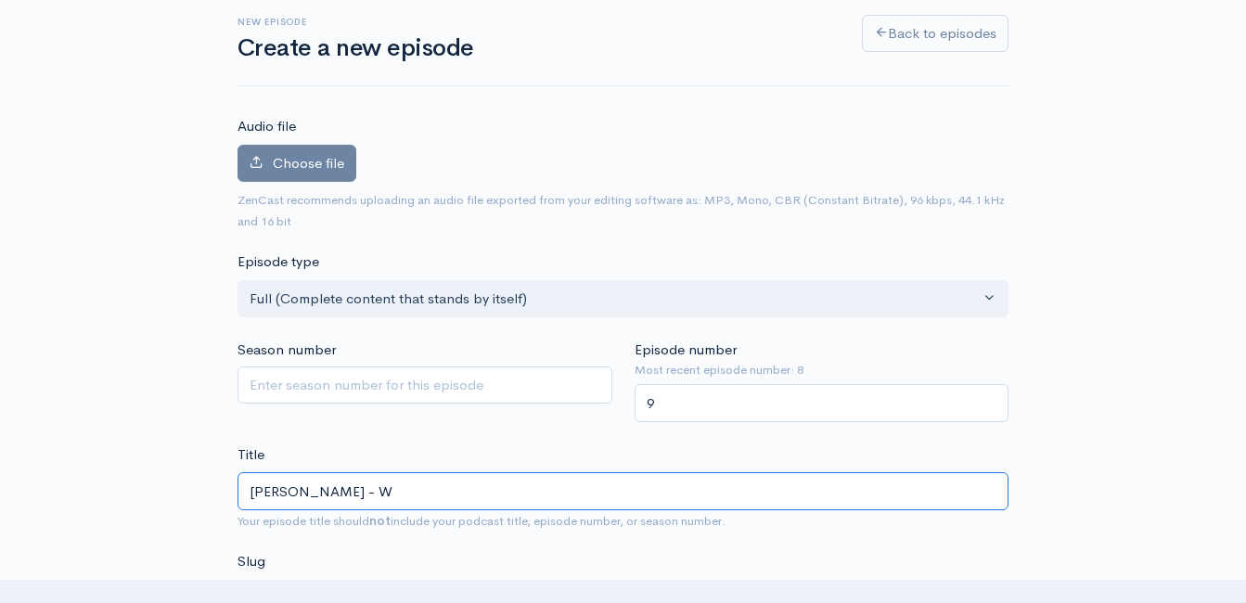
type input "eric-buchanan-w"
type input "Eric Buchanan - Wh"
type input "eric-buchanan-wh"
type input "Eric Buchanan - Why"
type input "eric-buchanan-why"
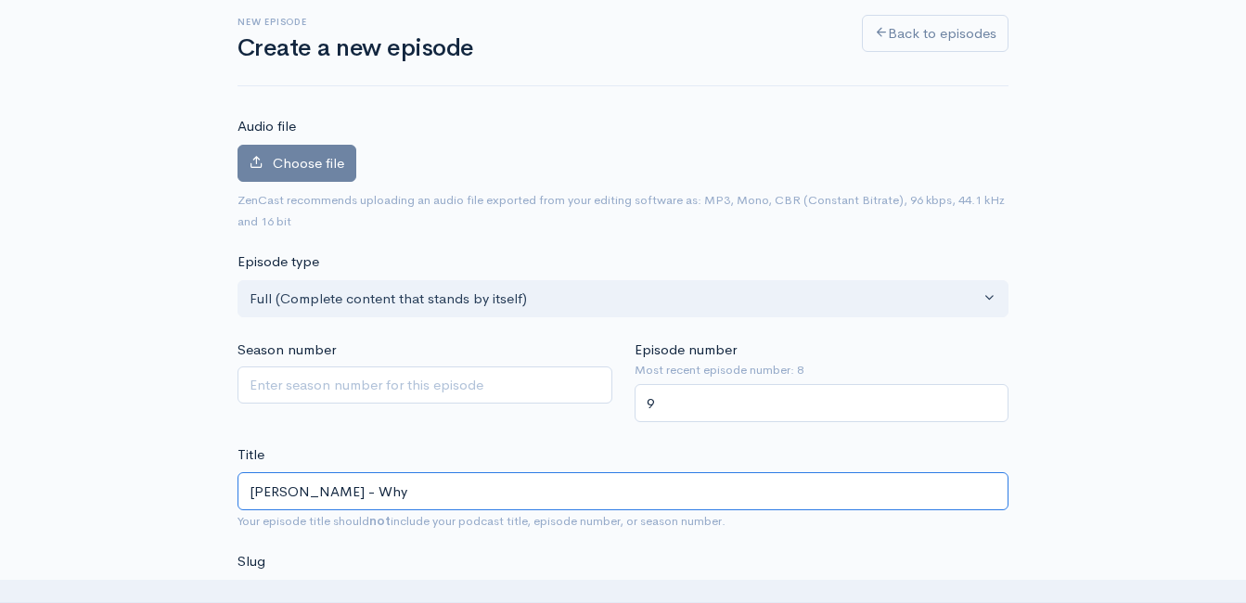
type input "Eric Buchanan - Why d"
type input "eric-buchanan-why-d"
type input "Eric Buchanan - Why do"
type input "eric-buchanan-why-do"
type input "Eric Buchanan - Why d"
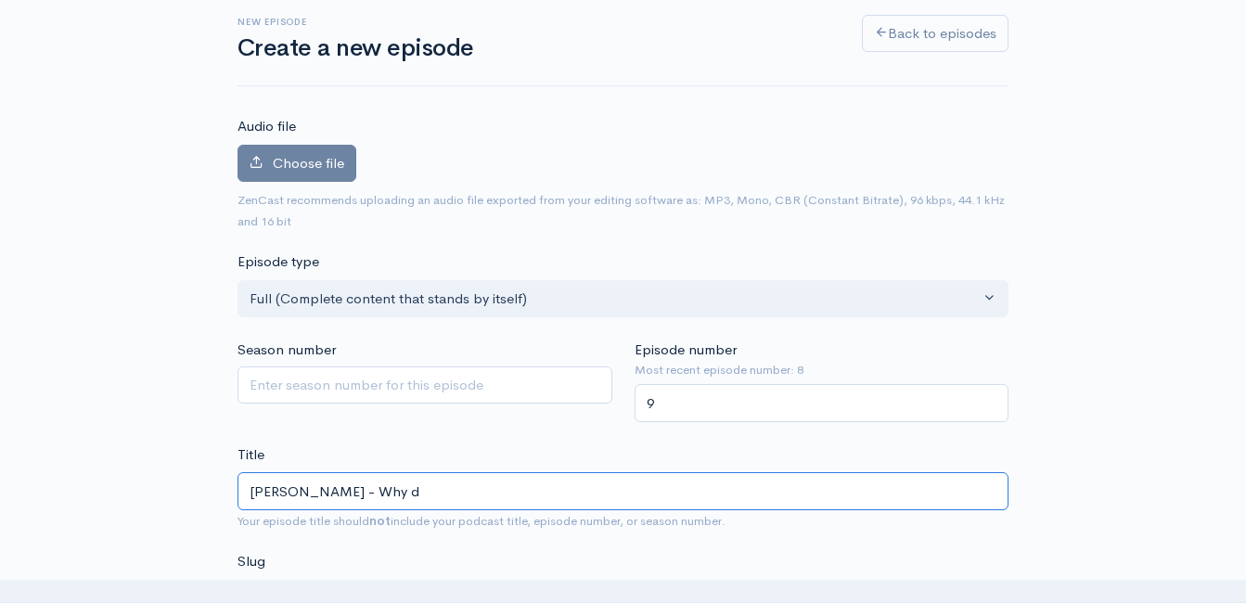
type input "eric-buchanan-why-d"
type input "Eric Buchanan - Why"
type input "eric-buchanan-why"
type input "Eric Buchanan - Why d"
type input "eric-buchanan-why-d"
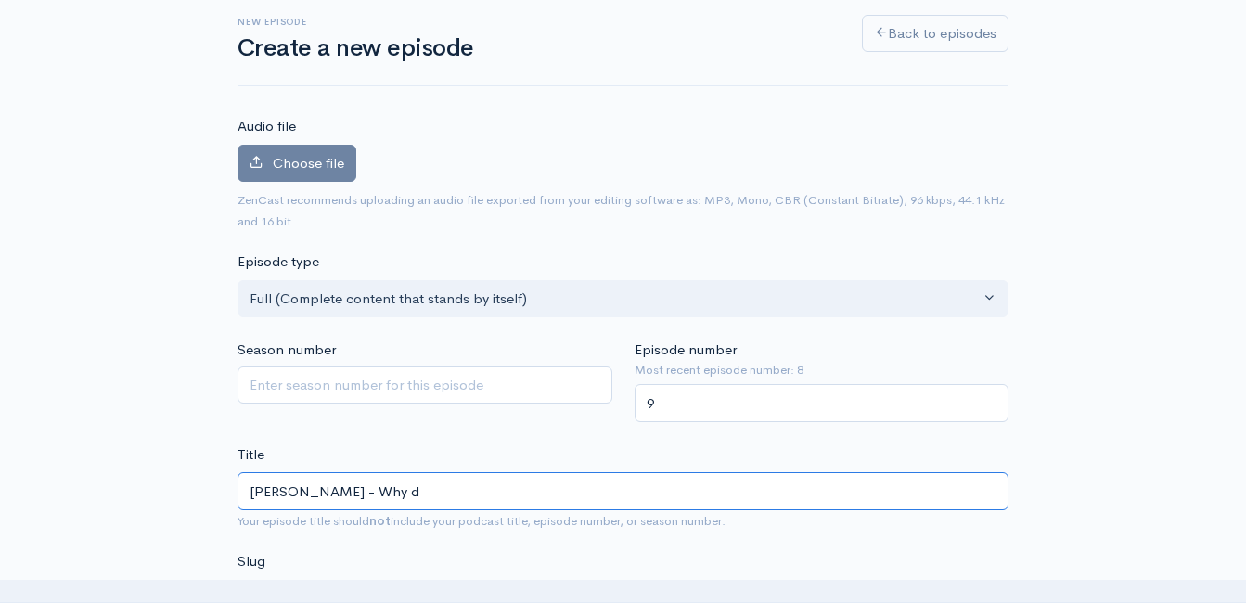
type input "Eric Buchanan - Why do"
type input "eric-buchanan-why-do"
type input "Eric Buchanan - Why d"
type input "eric-buchanan-why-d"
type input "Eric Buchanan - Why"
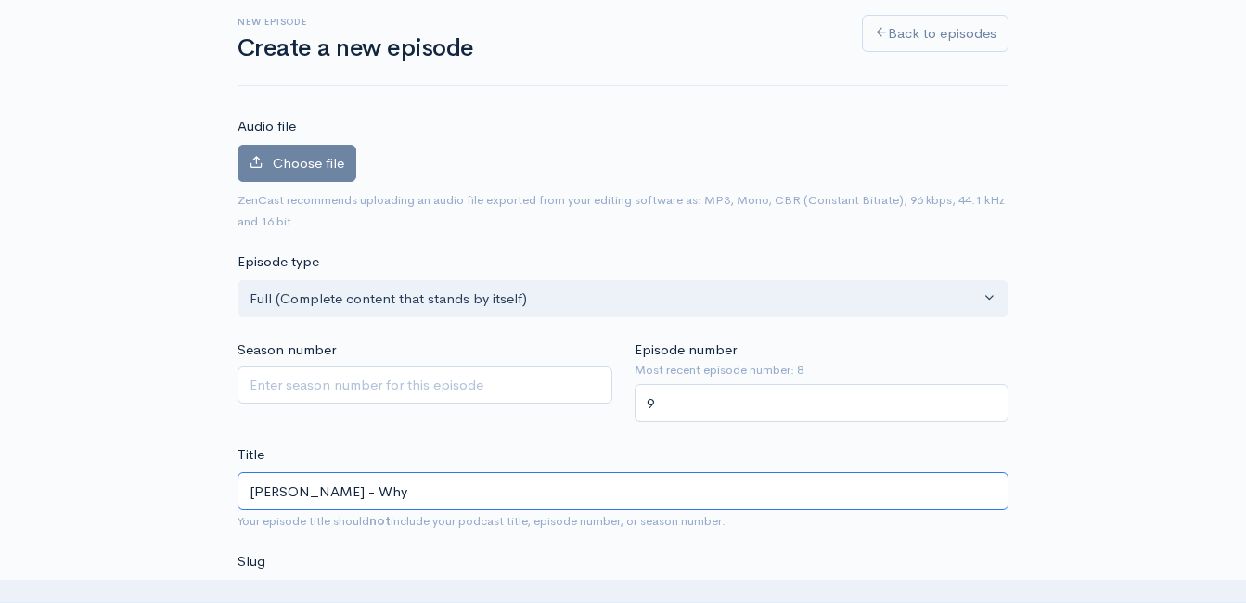
type input "eric-buchanan-why"
type input "Eric Buchanan - Why D"
type input "eric-buchanan-why-d"
type input "Eric Buchanan - Why Do"
type input "eric-buchanan-why-do"
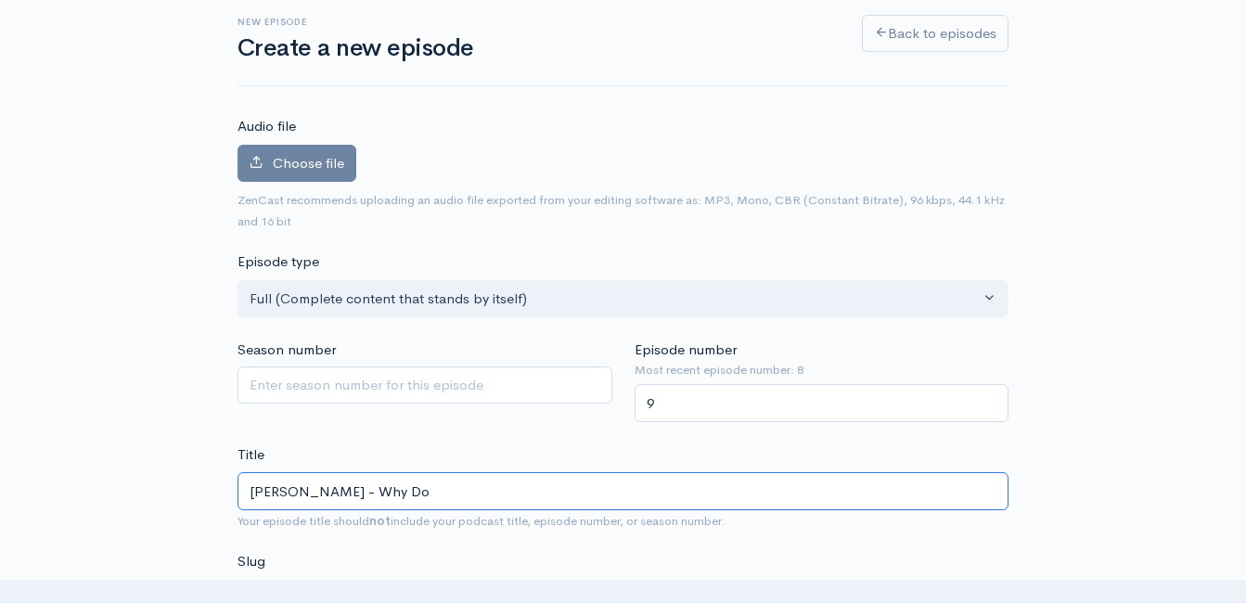
type input "Eric Buchanan - Why Do H"
type input "eric-buchanan-why-do-h"
type input "Eric Buchanan - Why Do He"
type input "eric-buchanan-why-do-he"
type input "Eric Buchanan - Why Do Hea"
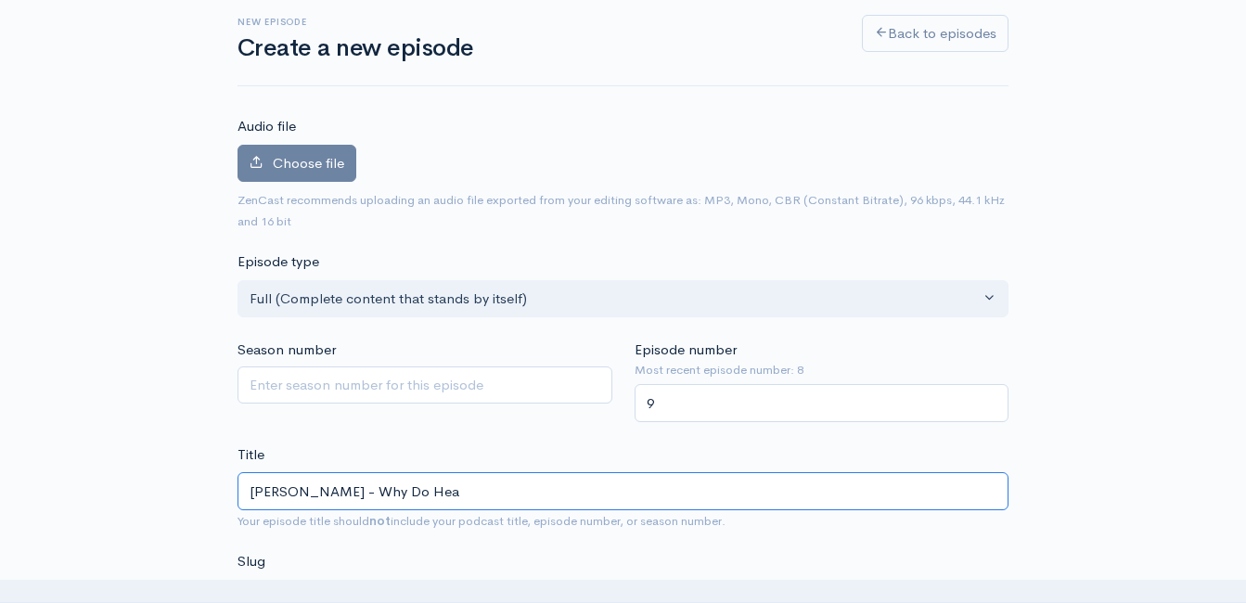
type input "eric-buchanan-why-do-hea"
type input "Eric Buchanan - Why Do Heal"
type input "eric-buchanan-why-do-heal"
type input "Eric Buchanan - Why Do Healt"
type input "eric-buchanan-why-do-healt"
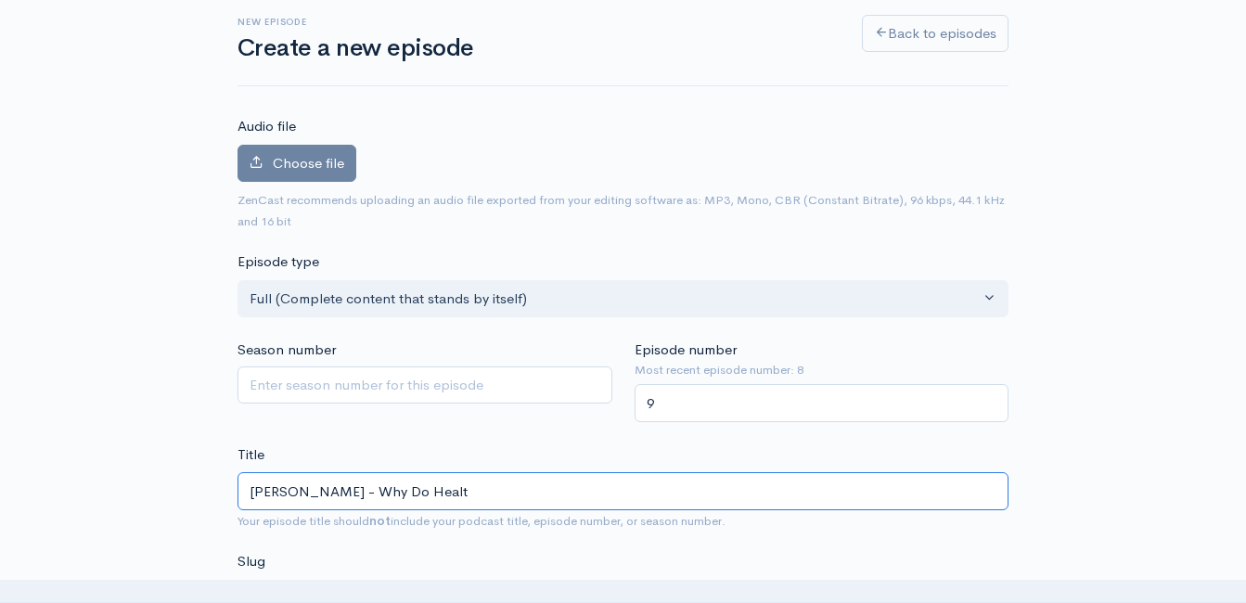
type input "Eric Buchanan - Why Do Health"
type input "eric-buchanan-why-do-health"
type input "Eric Buchanan - Why Do Health I"
type input "eric-buchanan-why-do-health-i"
type input "Eric Buchanan - Why Do Health In"
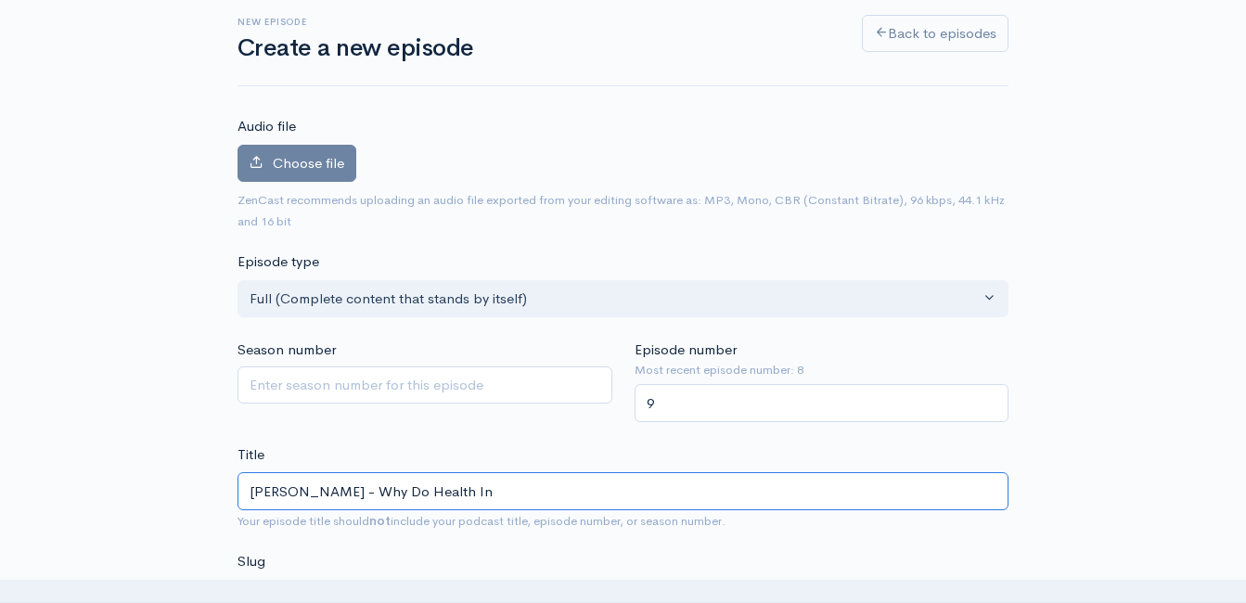
type input "eric-buchanan-why-do-health-in"
type input "Eric Buchanan - Why Do Health Ins"
type input "eric-buchanan-why-do-health-ins"
type input "Eric Buchanan - Why Do Health Insu"
type input "eric-buchanan-why-do-health-insu"
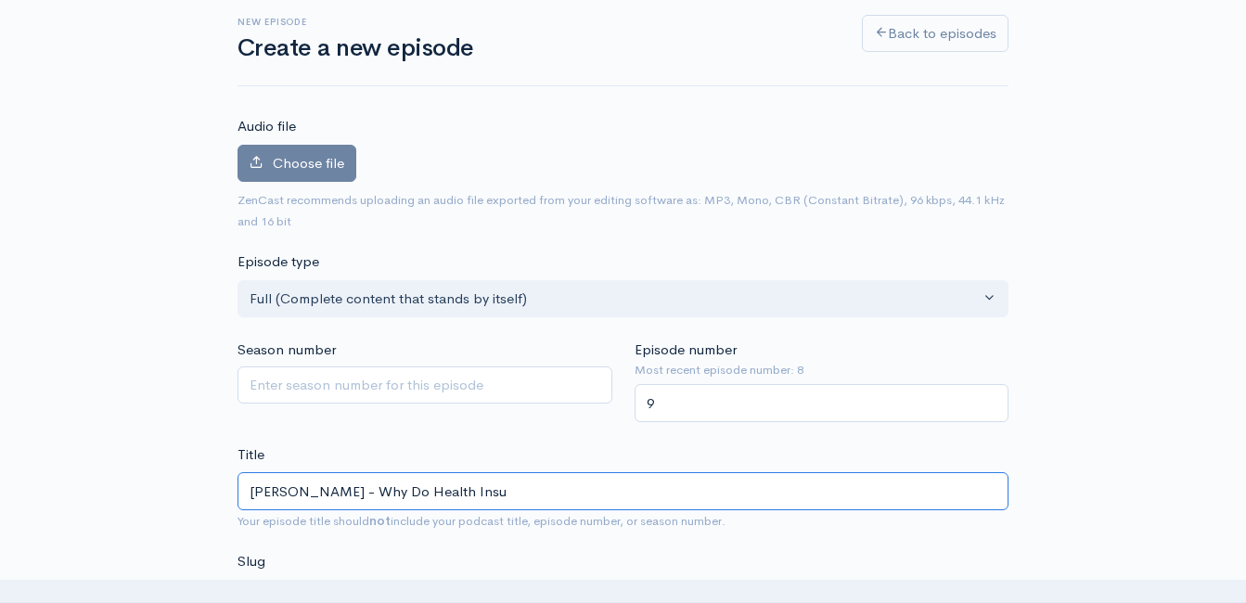
type input "Eric Buchanan - Why Do Health Insur"
type input "eric-buchanan-why-do-health-insur"
type input "Eric Buchanan - Why Do Health Insuran"
type input "eric-buchanan-why-do-health-insuran"
type input "Eric Buchanan - Why Do Health Insuranc"
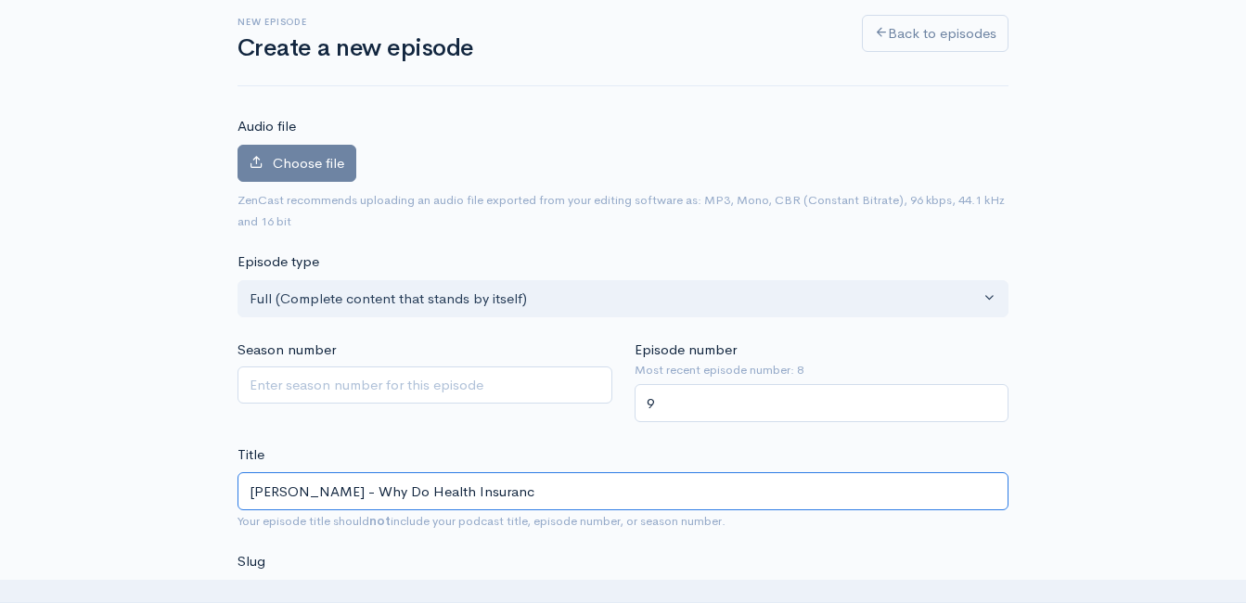
type input "eric-buchanan-why-do-health-insuranc"
type input "Eric Buchanan - Why Do Health Insurance"
type input "eric-buchanan-why-do-health-insurance"
type input "Eric Buchanan - Why Do Health Insurance C"
type input "eric-buchanan-why-do-health-insurance-c"
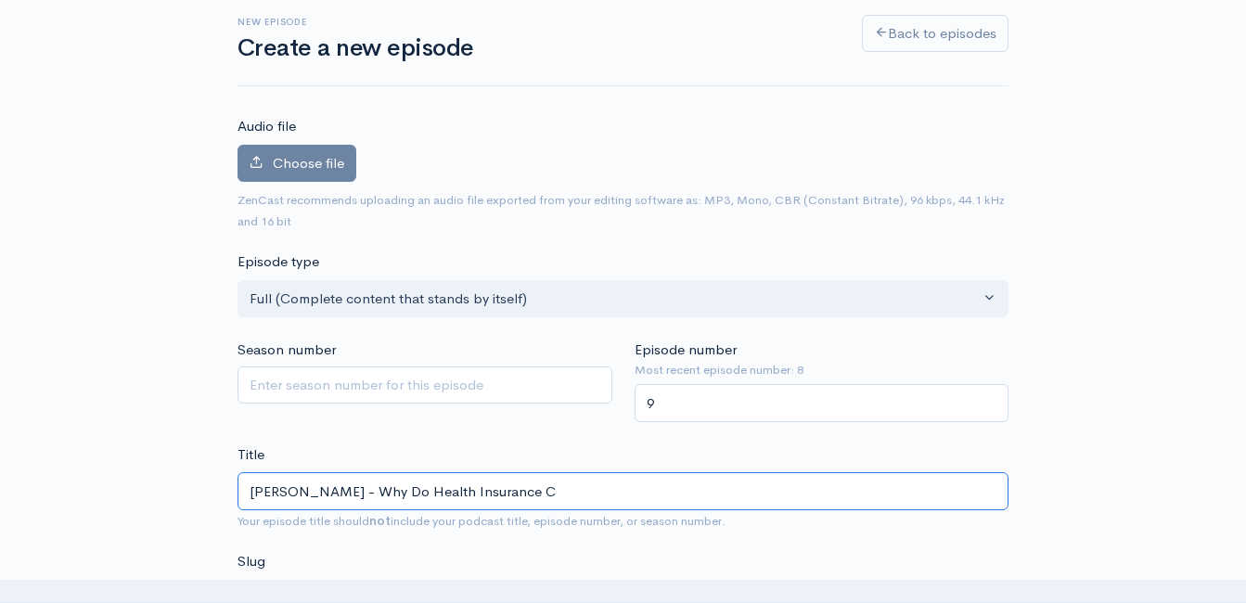
type input "Eric Buchanan - Why Do Health Insurance Co"
type input "eric-buchanan-why-do-health-insurance-co"
type input "Eric Buchanan - Why Do Health Insurance Com"
type input "eric-buchanan-why-do-health-insurance-com"
type input "Eric Buchanan - Why Do Health Insurance Comp"
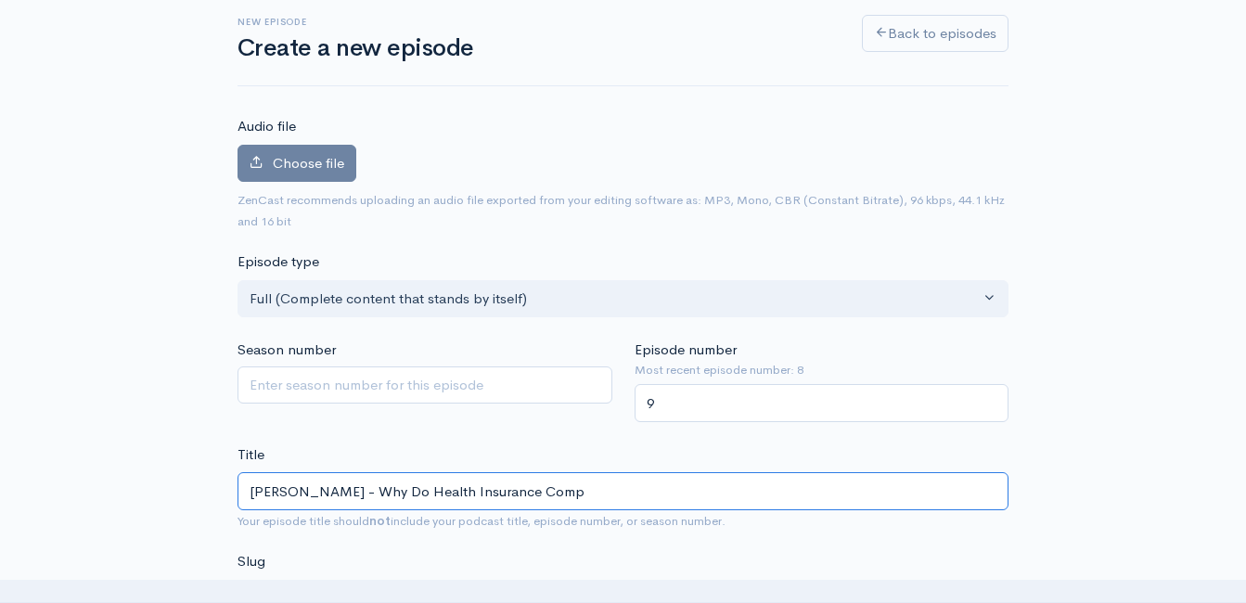
type input "eric-buchanan-why-do-health-insurance-comp"
type input "Eric Buchanan - Why Do Health Insurance Compa"
type input "eric-buchanan-why-do-health-insurance-compa"
type input "Eric Buchanan - Why Do Health Insurance Compan"
type input "eric-buchanan-why-do-health-insurance-compan"
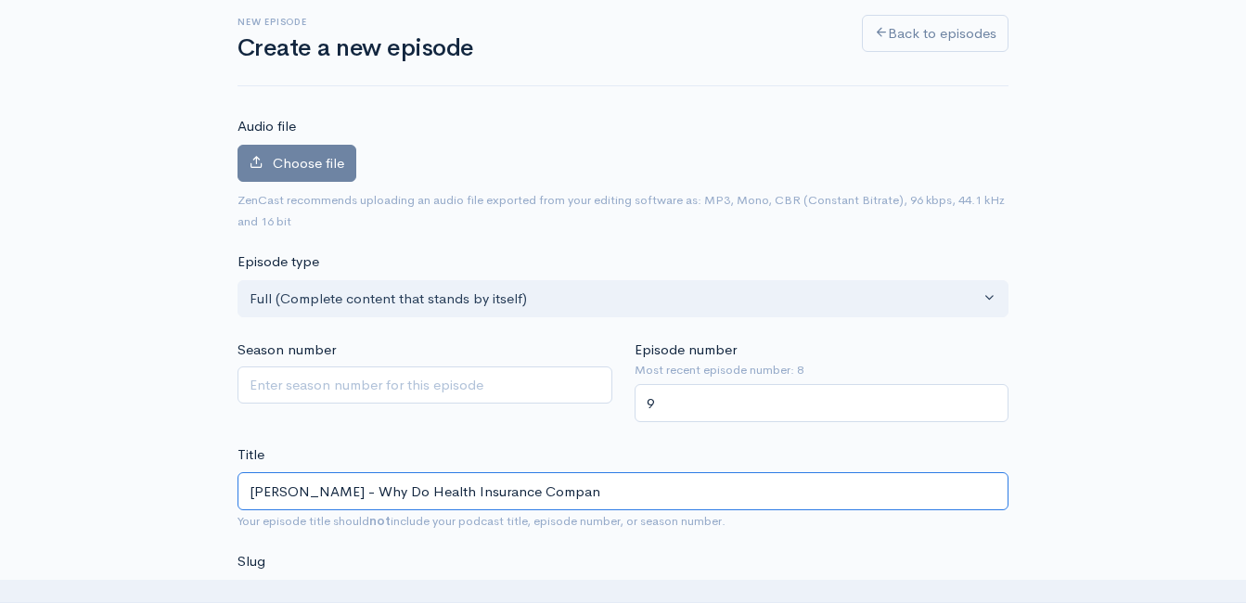
type input "Eric Buchanan - Why Do Health Insurance Compani"
type input "eric-buchanan-why-do-health-insurance-compani"
type input "Eric Buchanan - Why Do Health Insurance Companie"
type input "eric-buchanan-why-do-health-insurance-companie"
type input "Eric Buchanan - Why Do Health Insurance Companies"
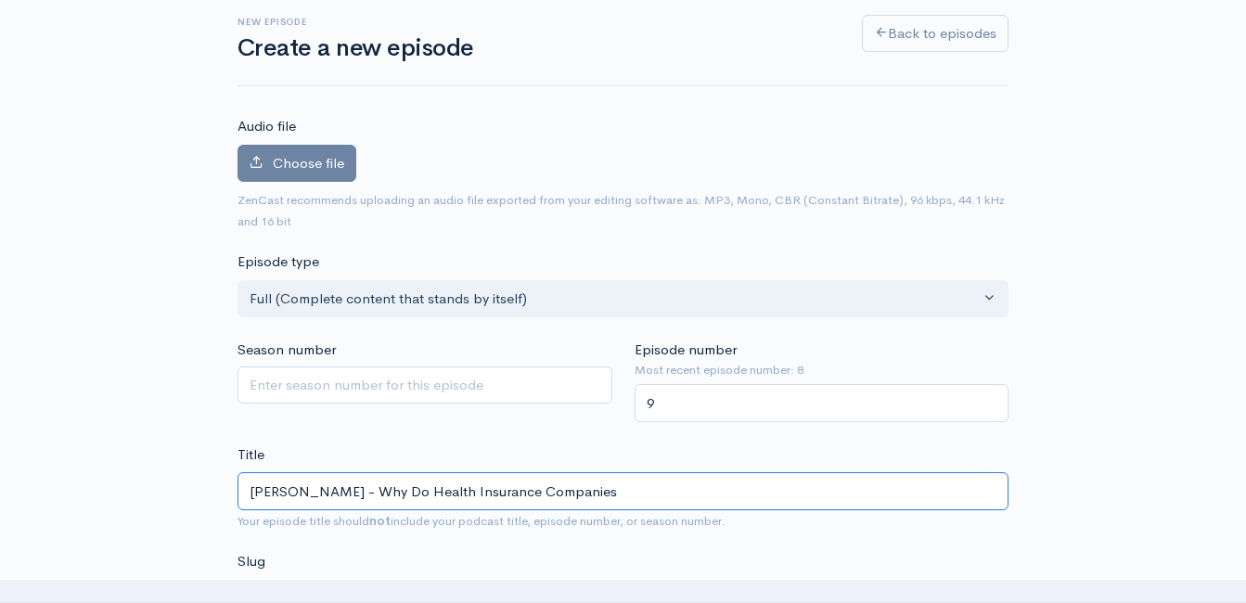
type input "eric-buchanan-why-do-health-insurance-companies"
type input "Eric Buchanan - Why Do Health Insurance Companies D"
type input "eric-buchanan-why-do-health-insurance-companies-d"
type input "Eric Buchanan - Why Do Health Insurance Companies De"
type input "eric-buchanan-why-do-health-insurance-companies-de"
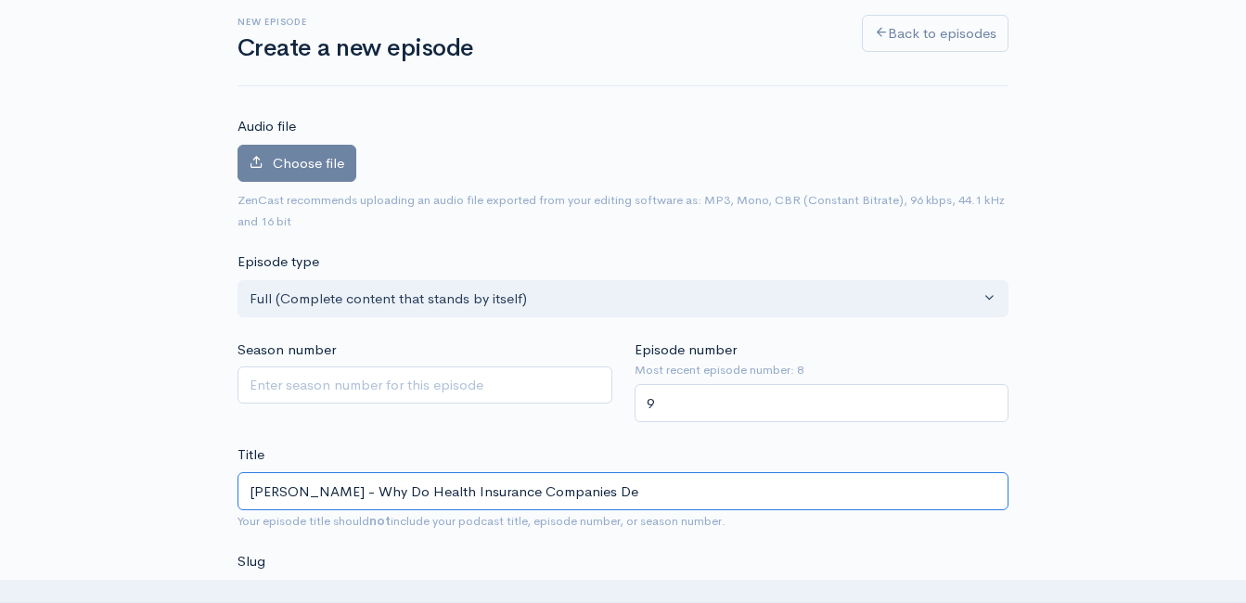
type input "Eric Buchanan - Why Do Health Insurance Companies Den"
type input "eric-buchanan-why-do-health-insurance-companies-den"
type input "Eric Buchanan - Why Do Health Insurance Companies Deny"
type input "eric-buchanan-why-do-health-insurance-companies-deny"
type input "Eric Buchanan - Why Do Health Insurance Companies Deny S"
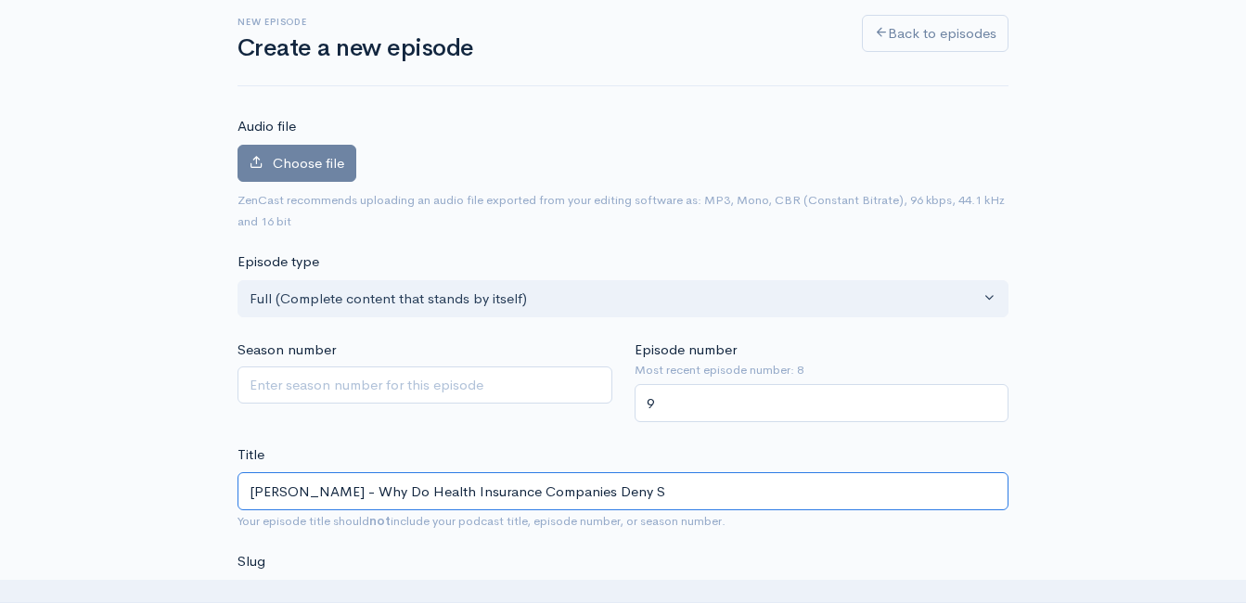
type input "eric-buchanan-why-do-health-insurance-companies-deny-s"
type input "Eric Buchanan - Why Do Health Insurance Companies Deny So"
type input "eric-buchanan-why-do-health-insurance-companies-deny-so"
type input "Eric Buchanan - Why Do Health Insurance Companies Deny So M"
type input "eric-buchanan-why-do-health-insurance-companies-deny-so-m"
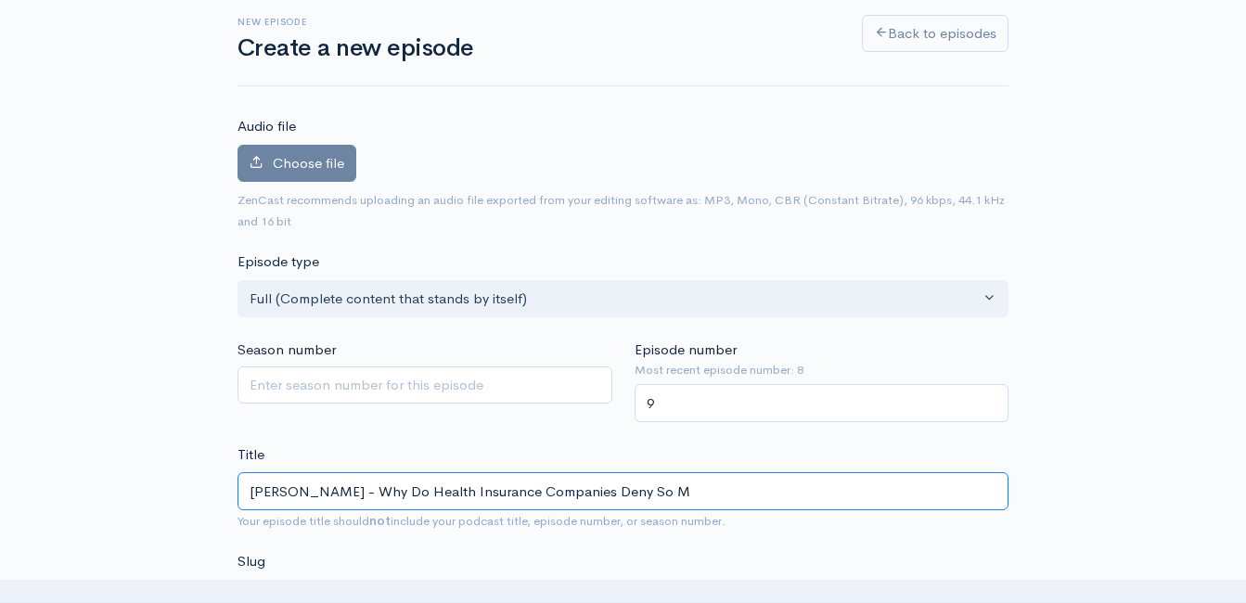
type input "Eric Buchanan - Why Do Health Insurance Companies Deny So Ma"
type input "eric-buchanan-why-do-health-insurance-companies-deny-so-ma"
type input "Eric Buchanan - Why Do Health Insurance Companies Deny So Man"
type input "eric-buchanan-why-do-health-insurance-companies-deny-so-man"
type input "Eric Buchanan - Why Do Health Insurance Companies Deny So Many"
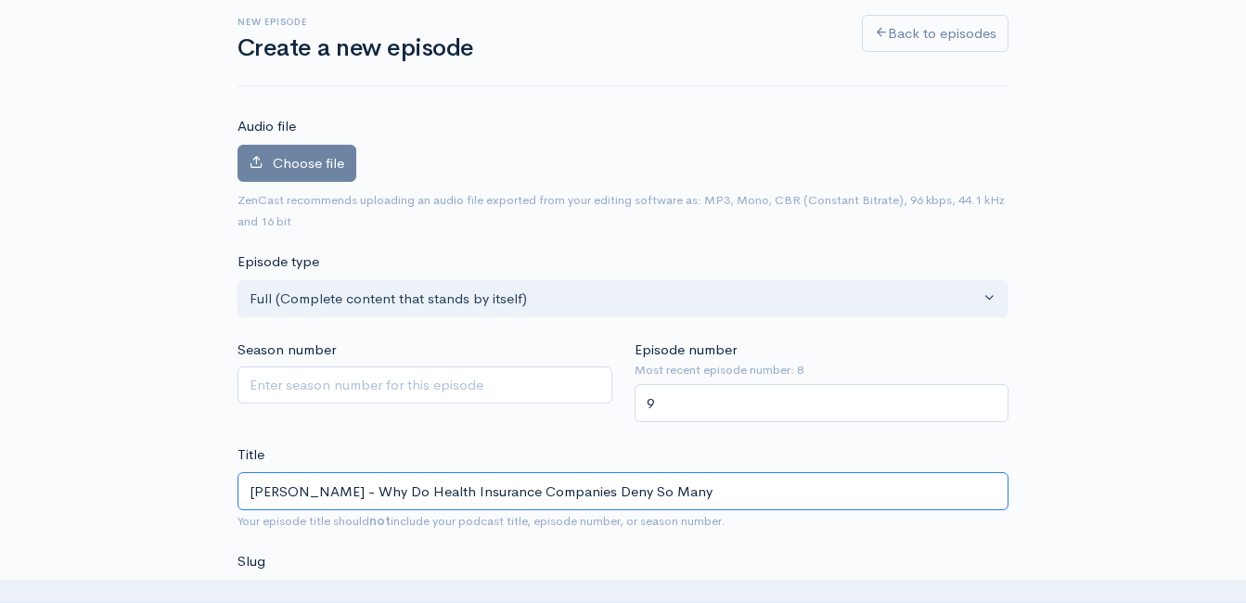
type input "eric-buchanan-why-do-health-insurance-companies-deny-so-many"
type input "Eric Buchanan - Why Do Health Insurance Companies Deny So Many c"
type input "eric-buchanan-why-do-health-insurance-companies-deny-so-many-c"
type input "Eric Buchanan - Why Do Health Insurance Companies Deny So Many cl"
type input "eric-buchanan-why-do-health-insurance-companies-deny-so-many-cl"
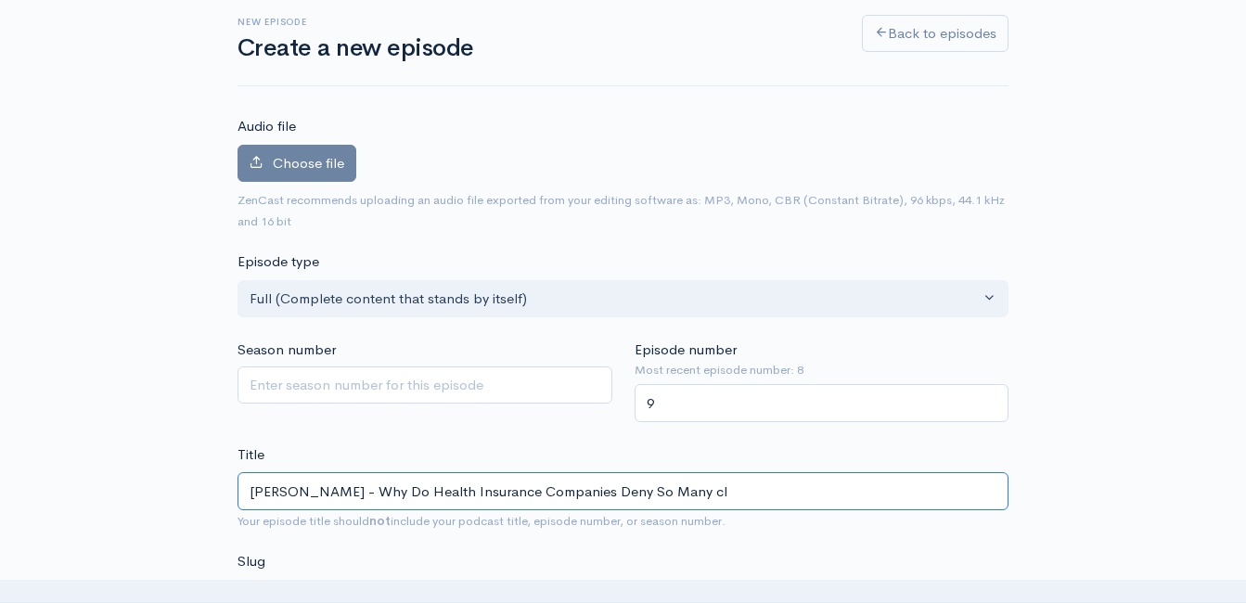
type input "Eric Buchanan - Why Do Health Insurance Companies Deny So Many cla"
type input "eric-buchanan-why-do-health-insurance-companies-deny-so-many-cla"
type input "Eric Buchanan - Why Do Health Insurance Companies Deny So Many cl"
type input "eric-buchanan-why-do-health-insurance-companies-deny-so-many-cl"
type input "Eric Buchanan - Why Do Health Insurance Companies Deny So Many c"
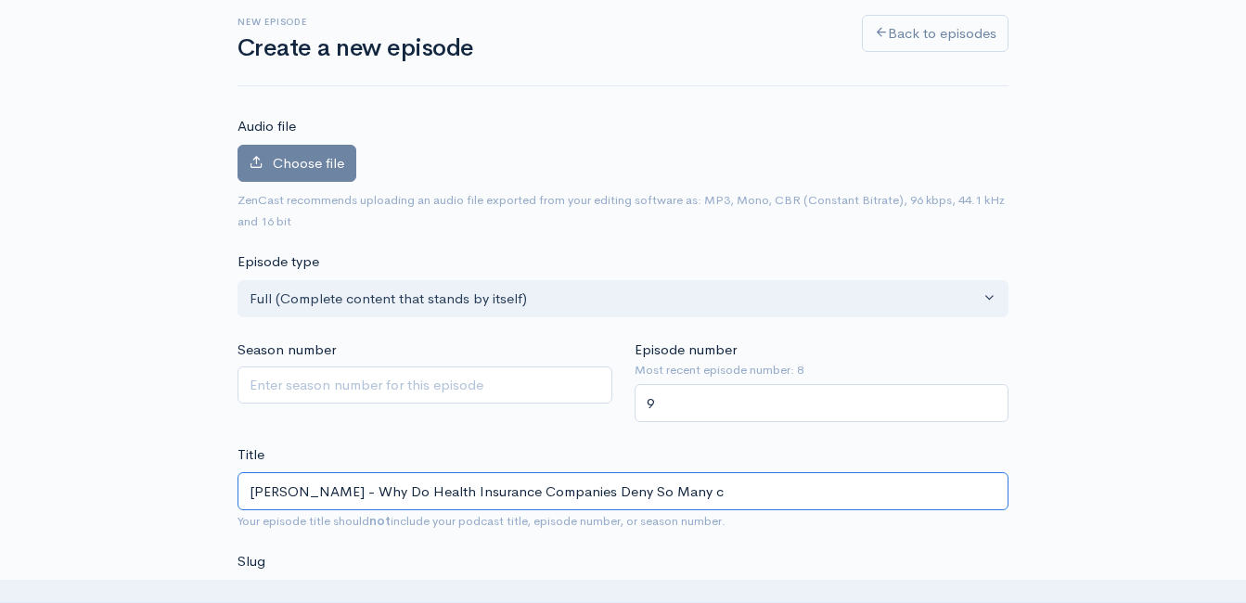
type input "eric-buchanan-why-do-health-insurance-companies-deny-so-many-c"
type input "Eric Buchanan - Why Do Health Insurance Companies Deny So Many"
type input "eric-buchanan-why-do-health-insurance-companies-deny-so-many"
type input "Eric Buchanan - Why Do Health Insurance Companies Deny So Many C"
type input "eric-buchanan-why-do-health-insurance-companies-deny-so-many-c"
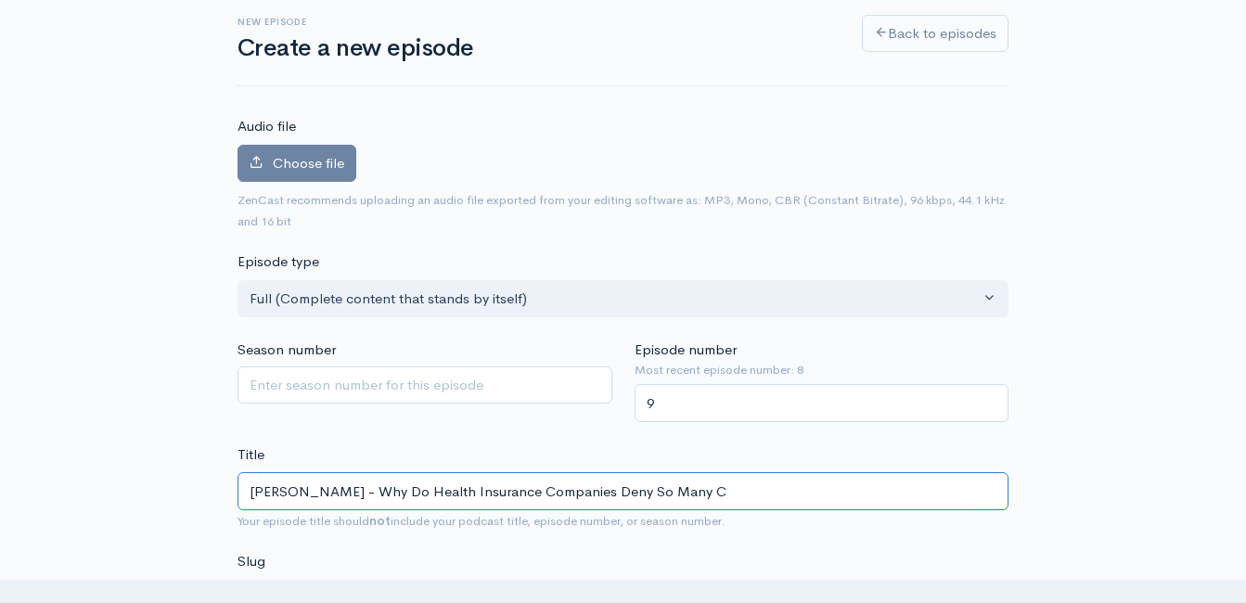
type input "Eric Buchanan - Why Do Health Insurance Companies Deny So Many Cl"
type input "eric-buchanan-why-do-health-insurance-companies-deny-so-many-cl"
type input "Eric Buchanan - Why Do Health Insurance Companies Deny So Many Cla"
type input "eric-buchanan-why-do-health-insurance-companies-deny-so-many-cla"
type input "Eric Buchanan - Why Do Health Insurance Companies Deny So Many Clai"
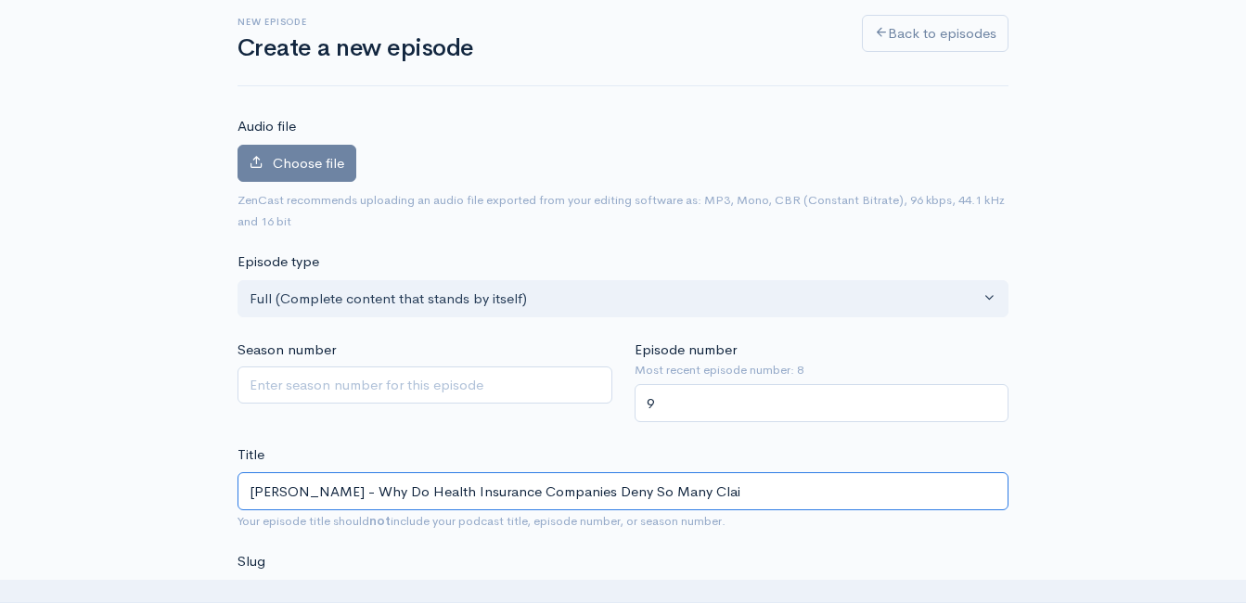
type input "eric-buchanan-why-do-health-insurance-companies-deny-so-many-clai"
type input "Eric Buchanan - Why Do Health Insurance Companies Deny So Many Claim"
type input "eric-buchanan-why-do-health-insurance-companies-deny-so-many-claim"
type input "Eric Buchanan - Why Do Health Insurance Companies Deny So Many Claims"
type input "eric-buchanan-why-do-health-insurance-companies-deny-so-many-claims"
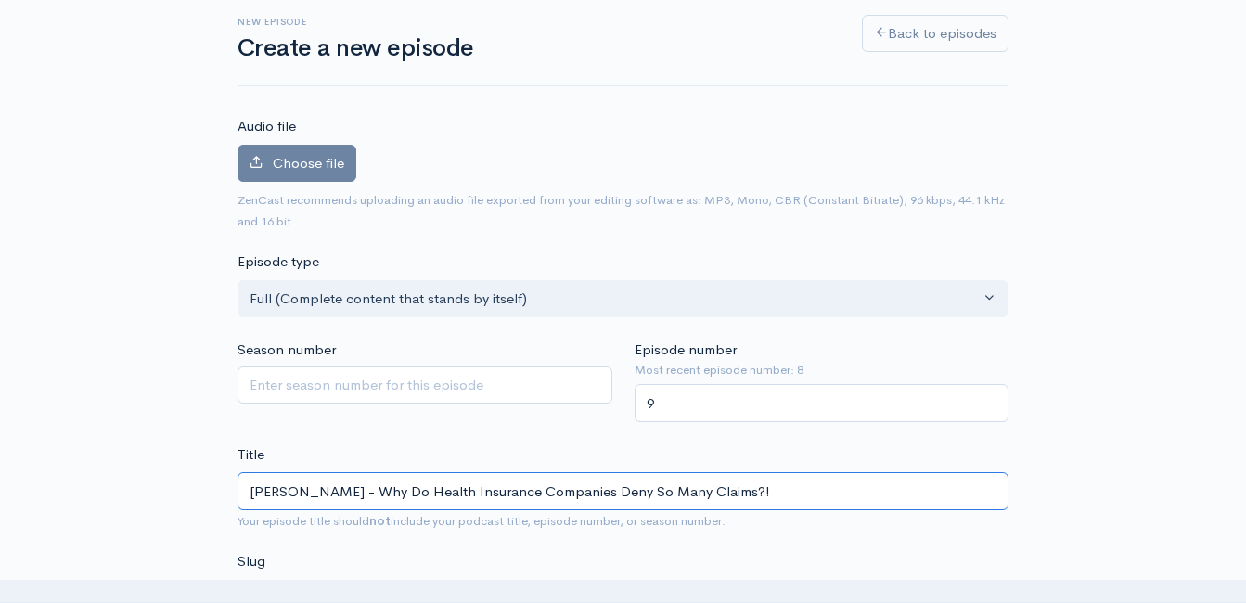
click at [533, 489] on input "Eric Buchanan - Why Do Health Insurance Companies Deny So Many Claims?!" at bounding box center [623, 491] width 771 height 38
click at [533, 488] on input "Eric Buchanan - Why Do Health Insurance Companies Deny So Many Claims?!" at bounding box center [623, 491] width 771 height 38
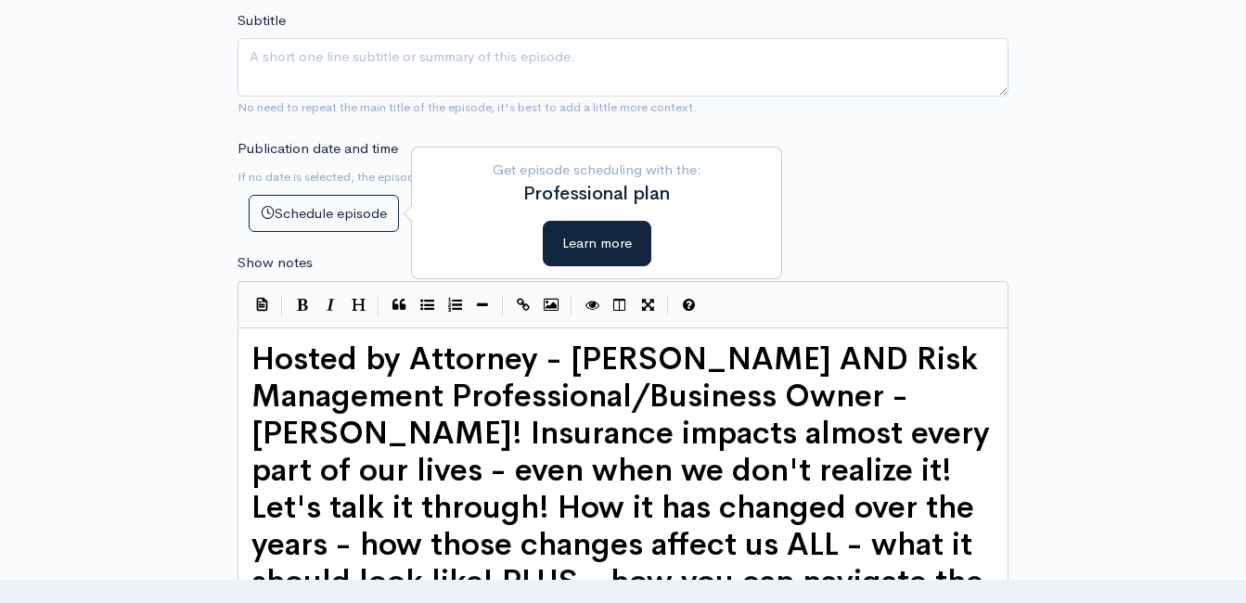
scroll to position [754, 0]
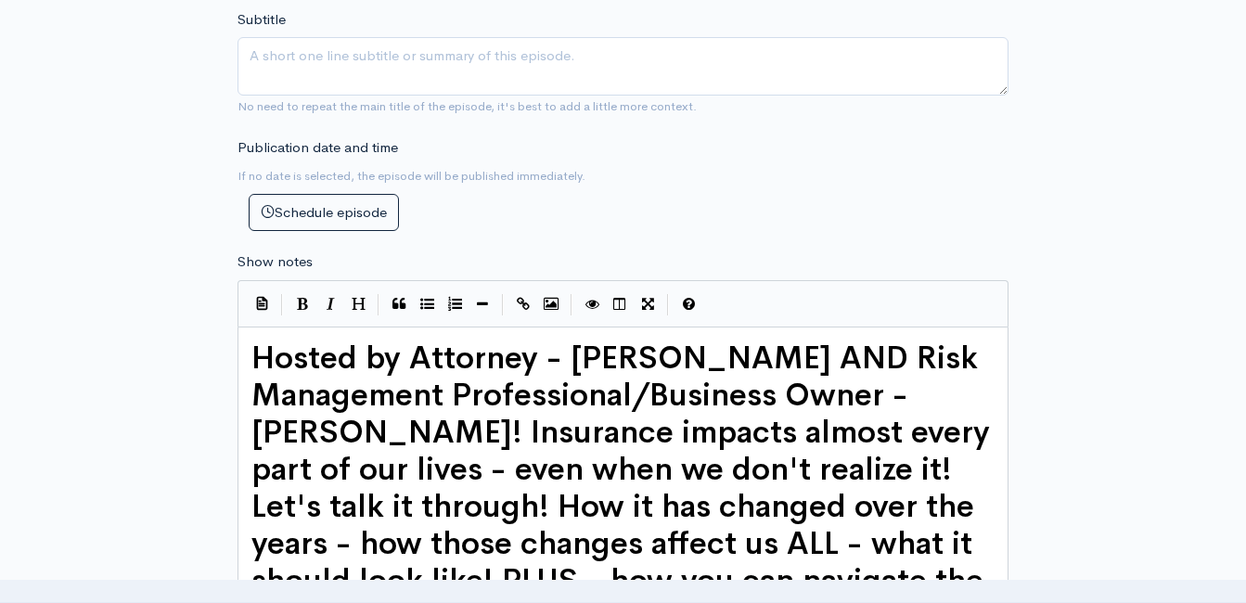
type input "Eric Buchanan - Why Do Health Insurance Companies Deny So Many Claims?!"
click at [256, 356] on span "Hosted by Attorney - Eric Buchanan AND Risk Management Professional/Business Ow…" at bounding box center [624, 488] width 747 height 299
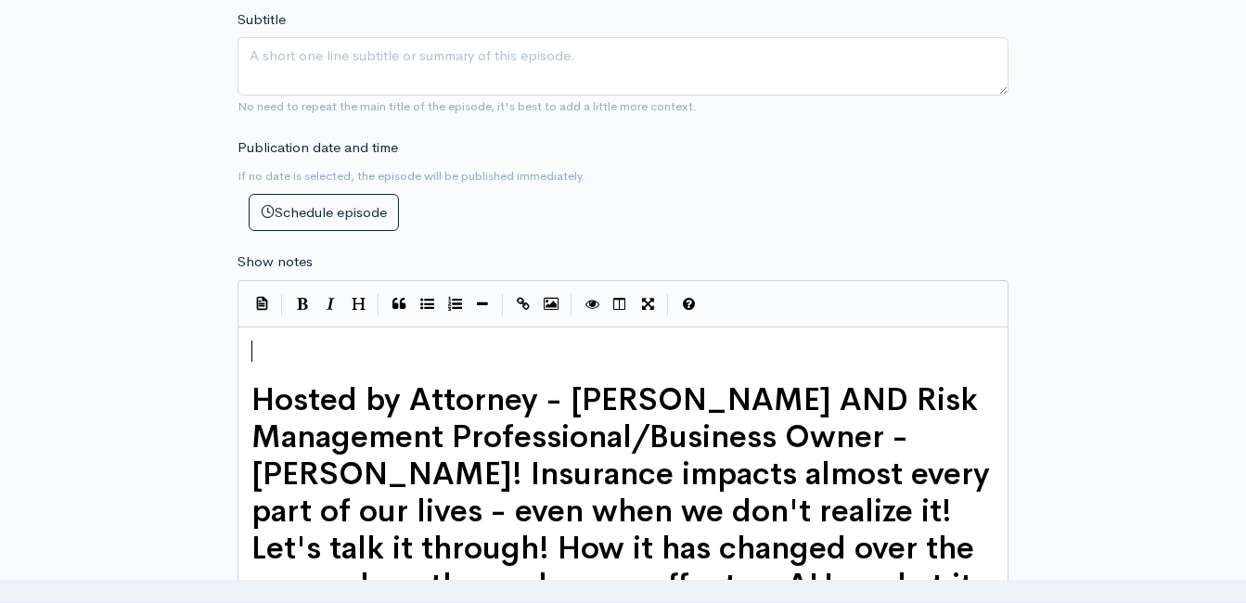
click at [259, 350] on pre "​" at bounding box center [630, 351] width 765 height 21
type textarea "​"
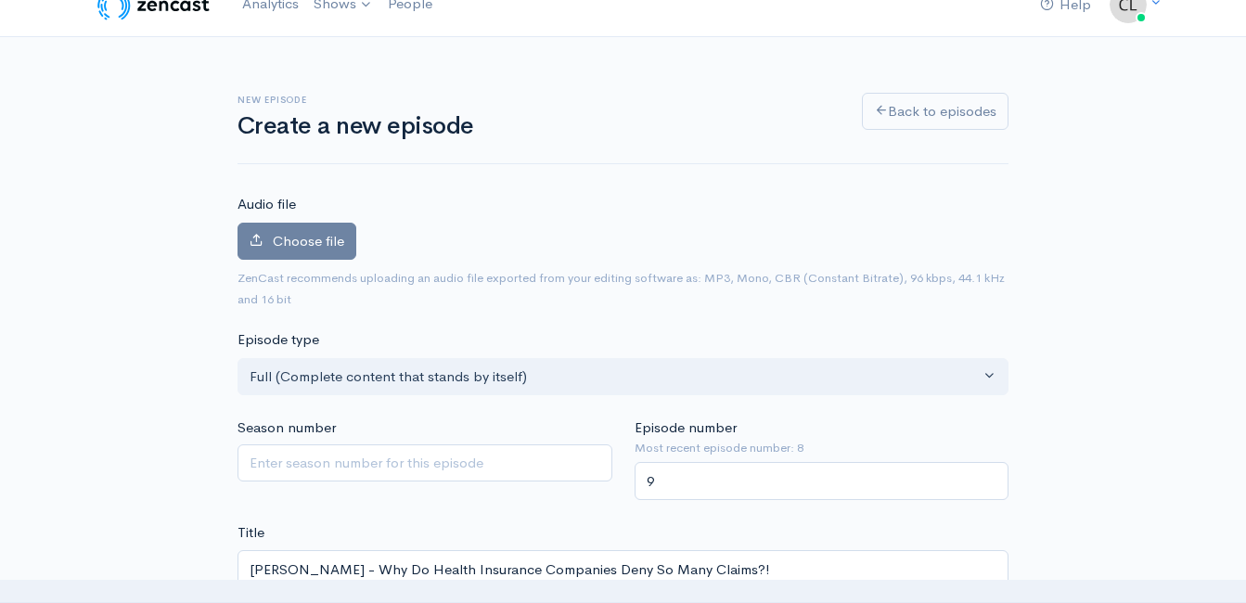
scroll to position [12, 0]
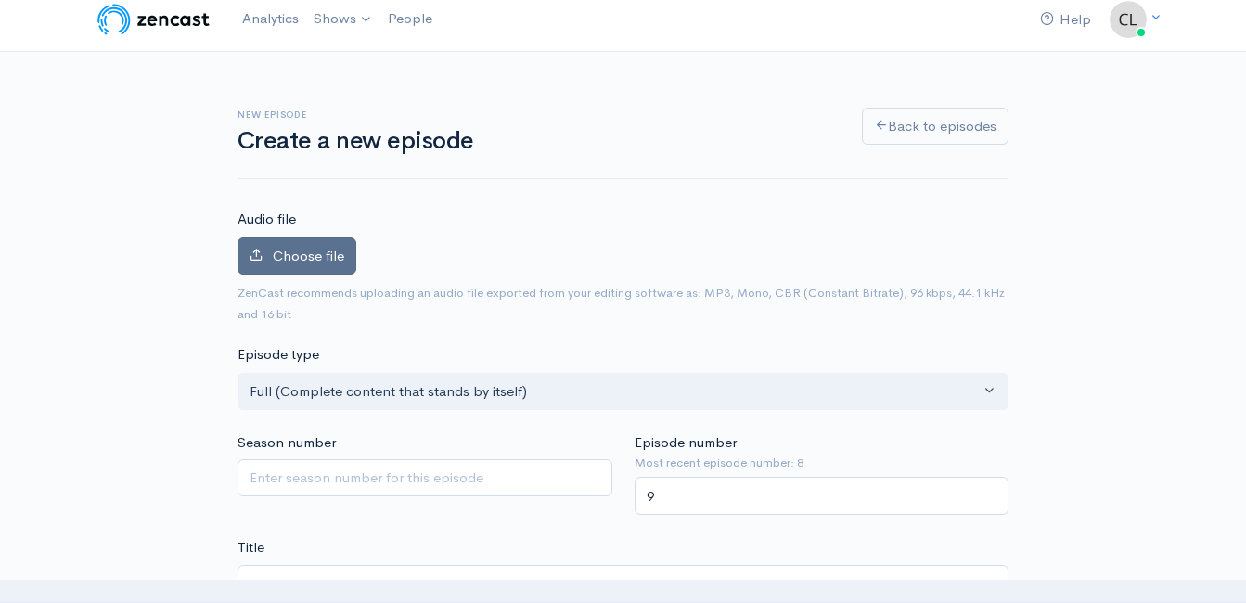
click at [330, 249] on span "Choose file" at bounding box center [308, 256] width 71 height 18
click at [0, 0] on input "Choose file" at bounding box center [0, 0] width 0 height 0
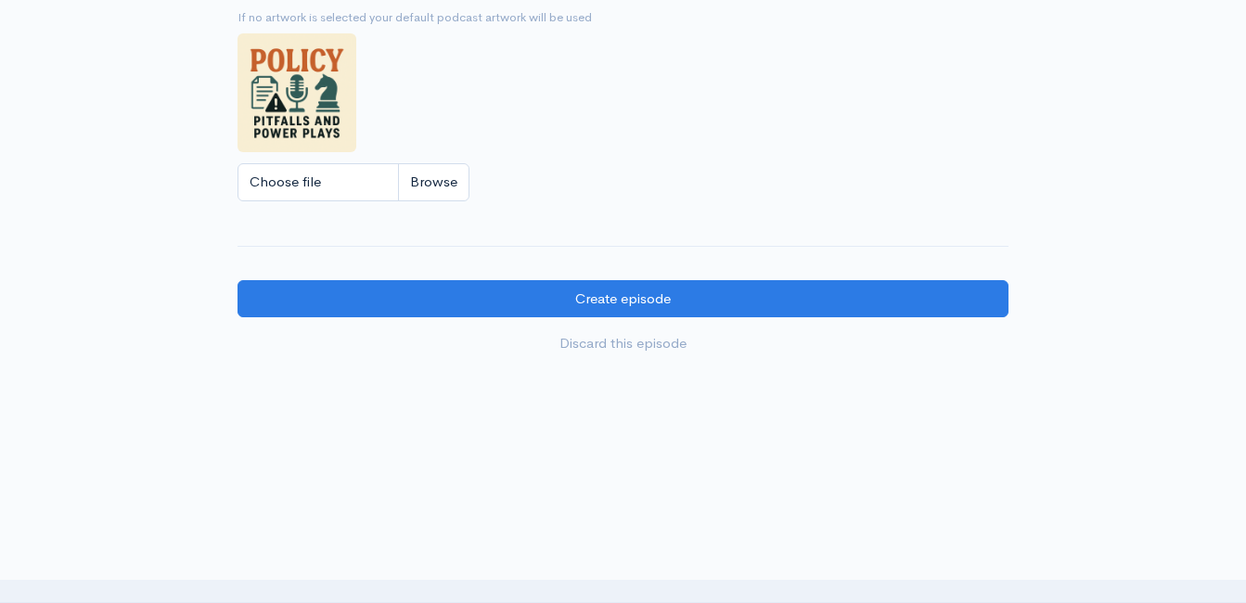
scroll to position [1854, 0]
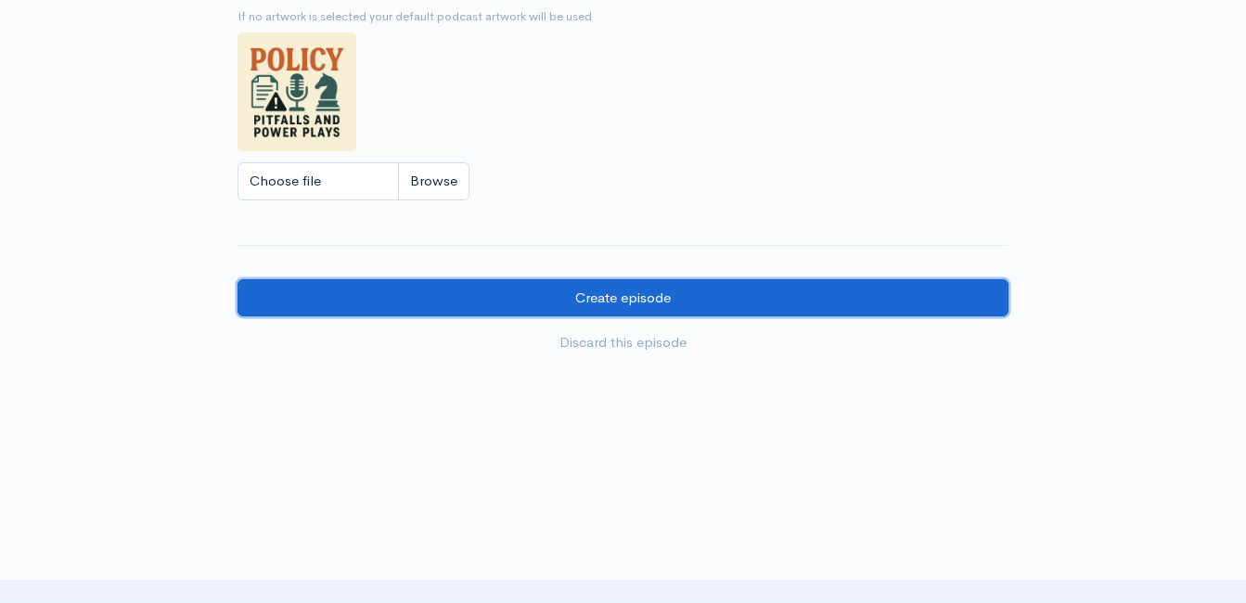
click at [725, 279] on input "Create episode" at bounding box center [623, 298] width 771 height 38
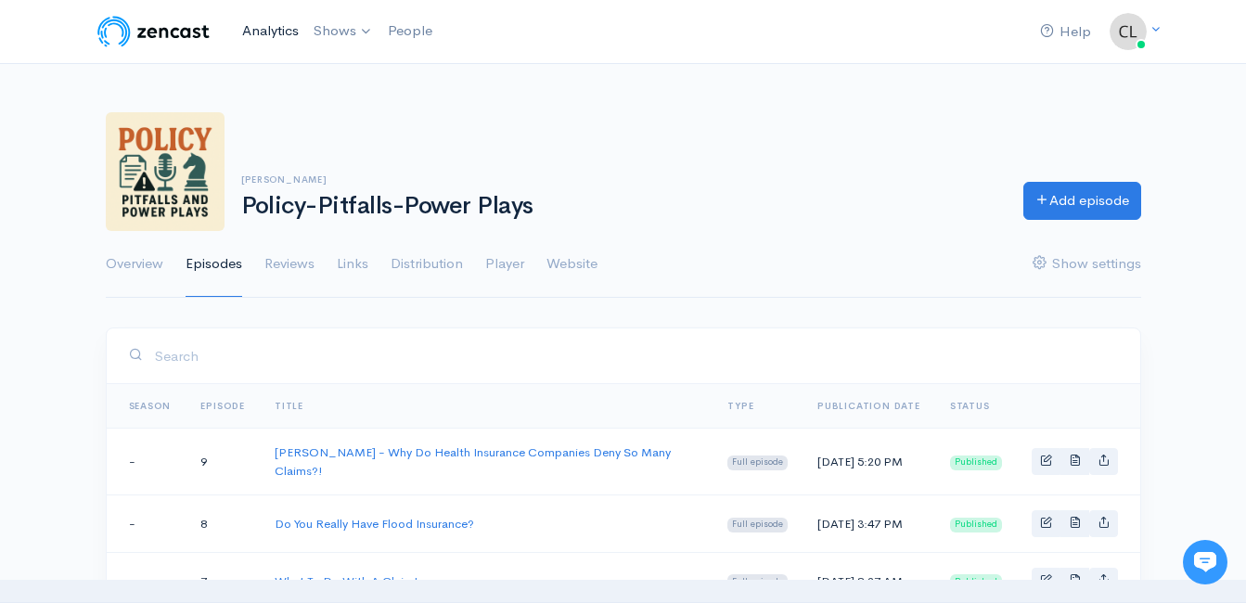
click at [276, 31] on link "Analytics" at bounding box center [270, 31] width 71 height 40
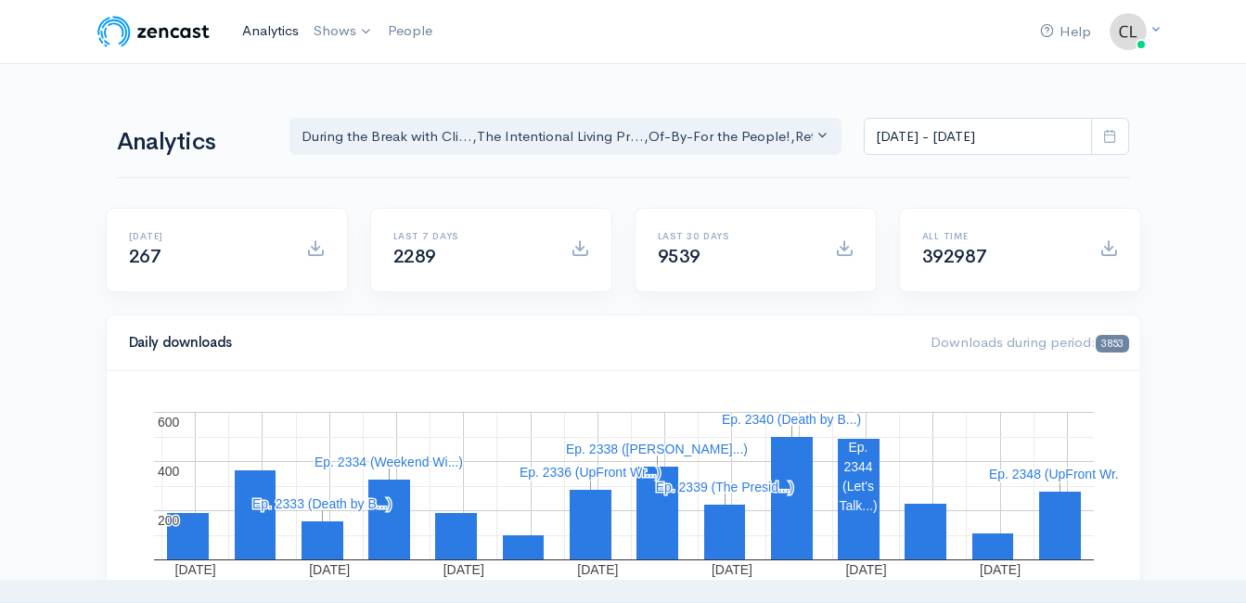
click at [271, 33] on link "Analytics" at bounding box center [270, 31] width 71 height 40
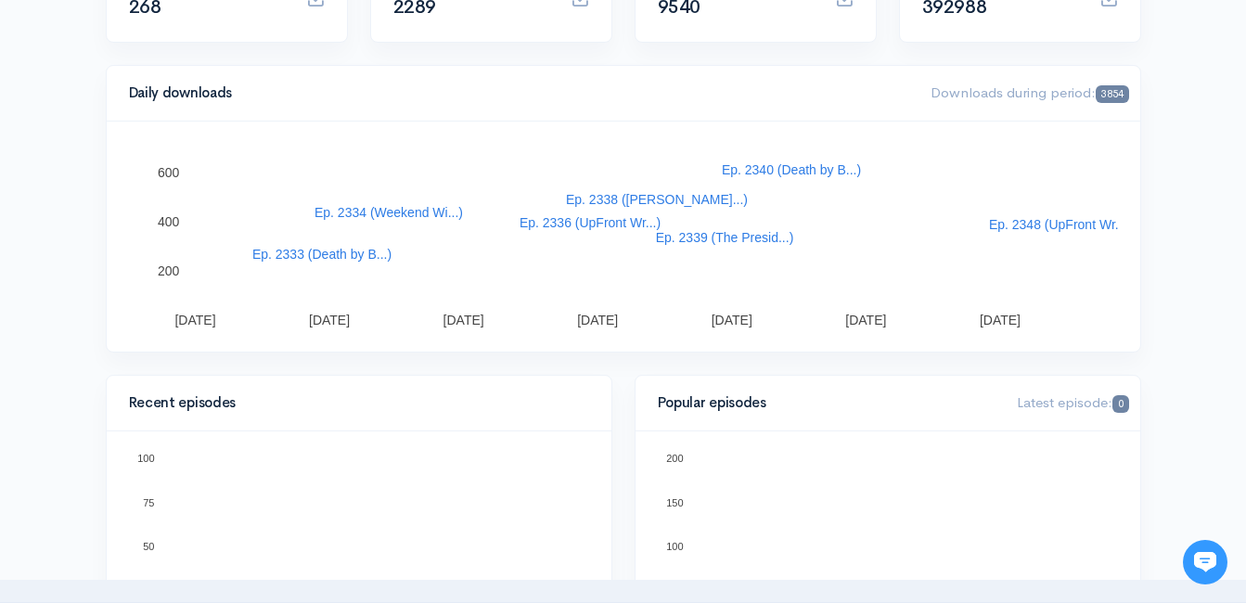
scroll to position [186, 0]
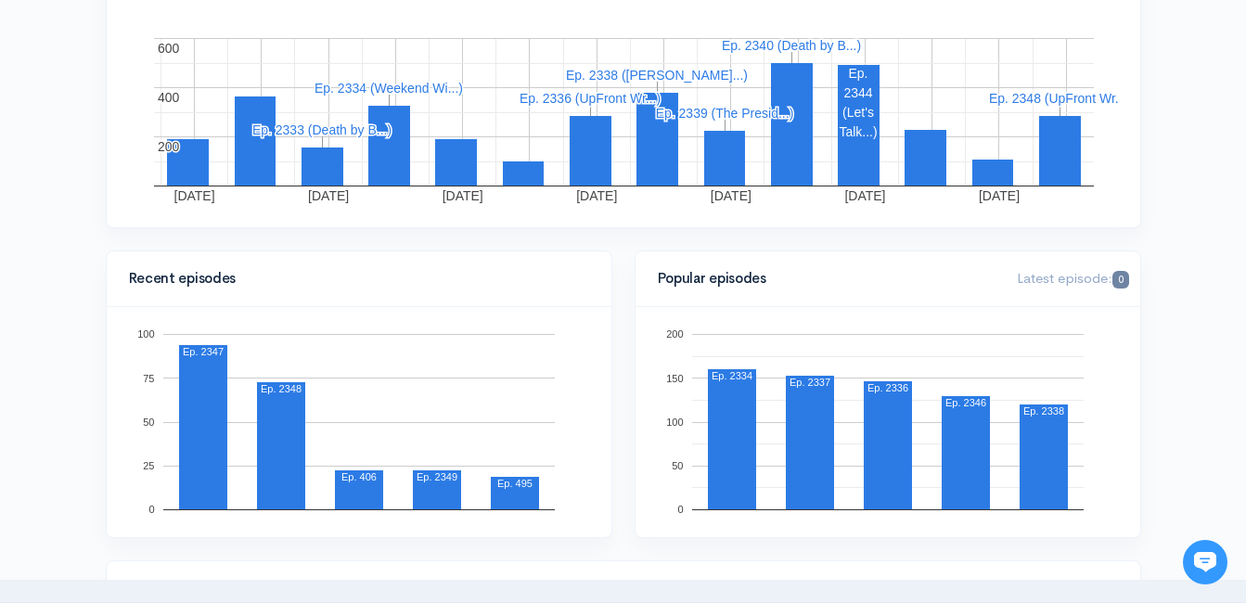
scroll to position [557, 0]
